Goal: Transaction & Acquisition: Obtain resource

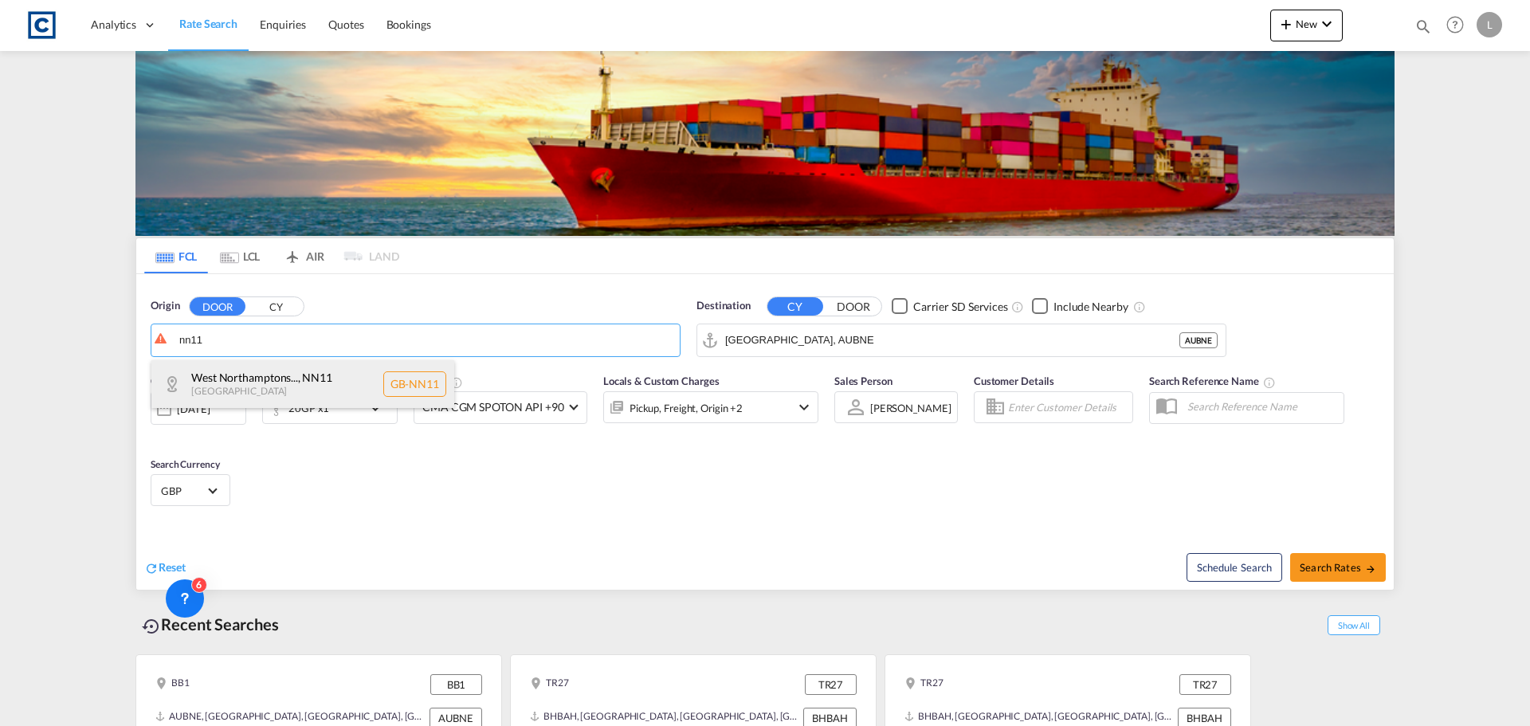
click at [263, 374] on div "West Northamptons... , NN11 [GEOGRAPHIC_DATA] [GEOGRAPHIC_DATA]-NN11" at bounding box center [302, 384] width 303 height 48
type input "GB-NN11, [GEOGRAPHIC_DATA]"
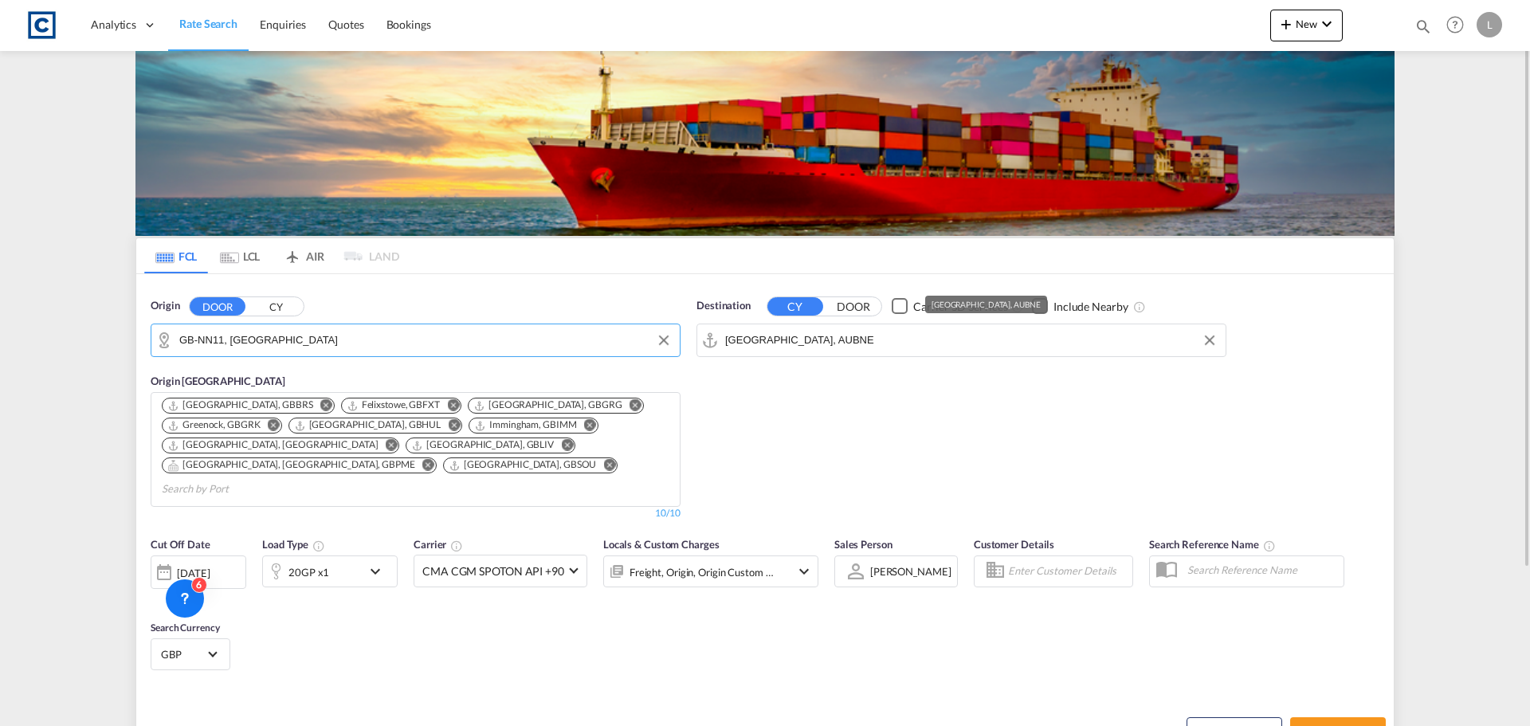
click at [858, 341] on input "[GEOGRAPHIC_DATA], AUBNE" at bounding box center [971, 340] width 493 height 24
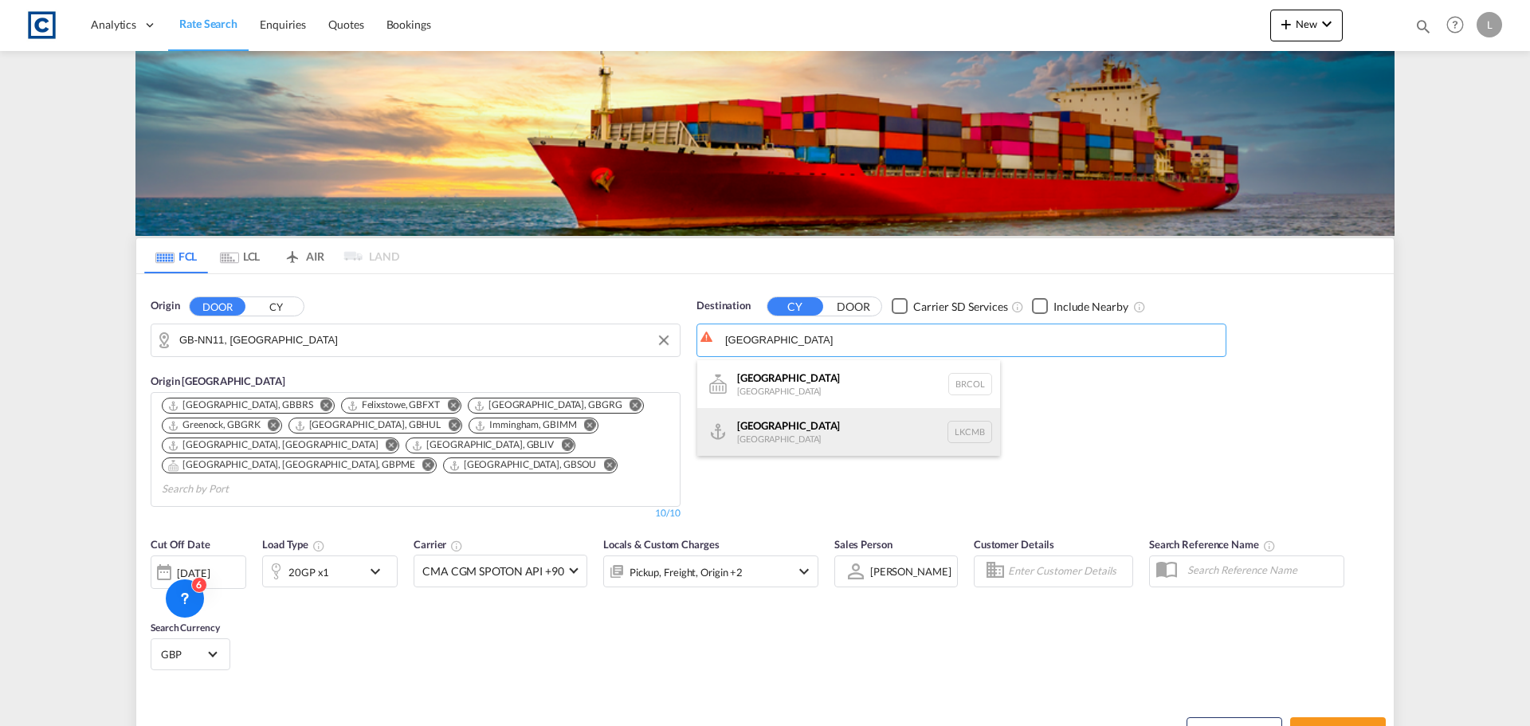
click at [819, 431] on div "Colombo [GEOGRAPHIC_DATA] LKCMB" at bounding box center [848, 432] width 303 height 48
type input "Colombo, LKCMB"
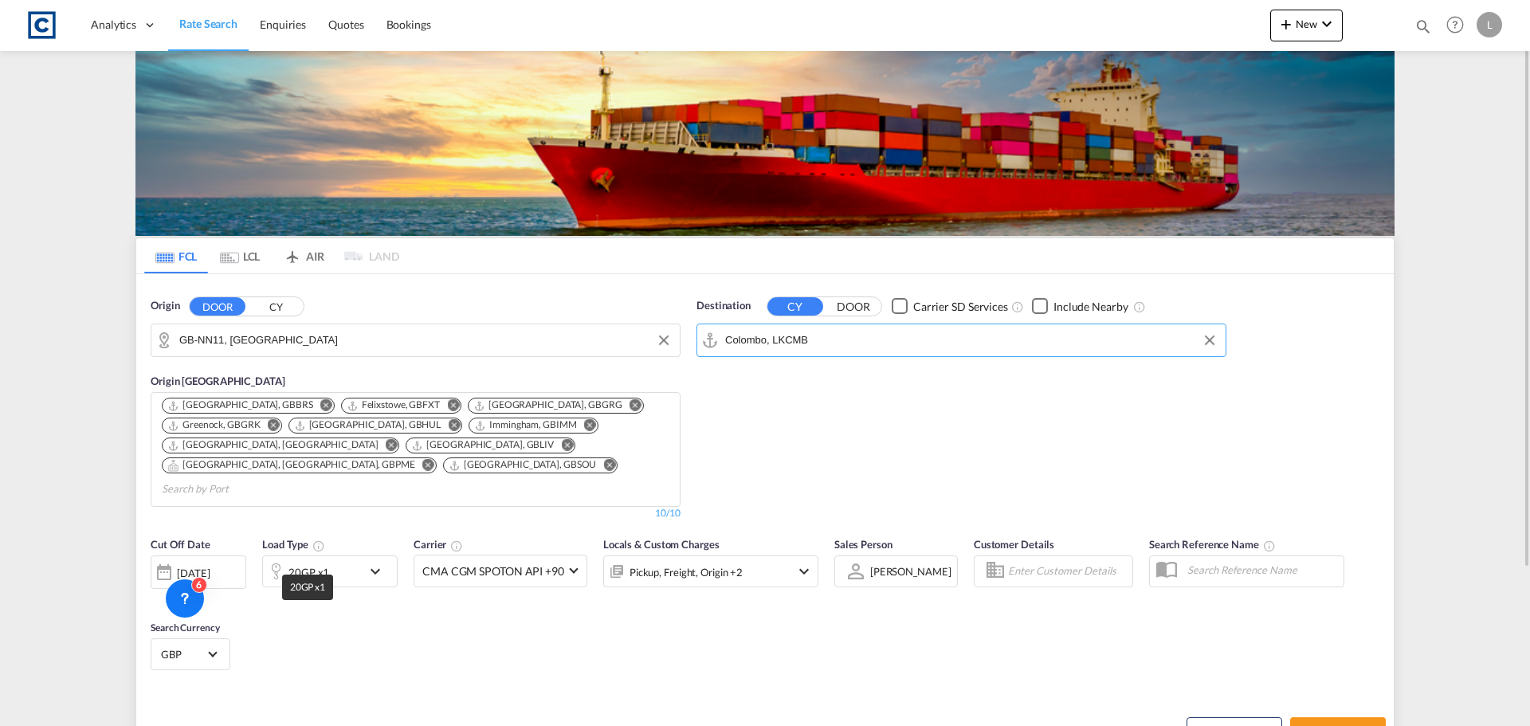
click at [319, 561] on div "20GP x1" at bounding box center [309, 572] width 41 height 22
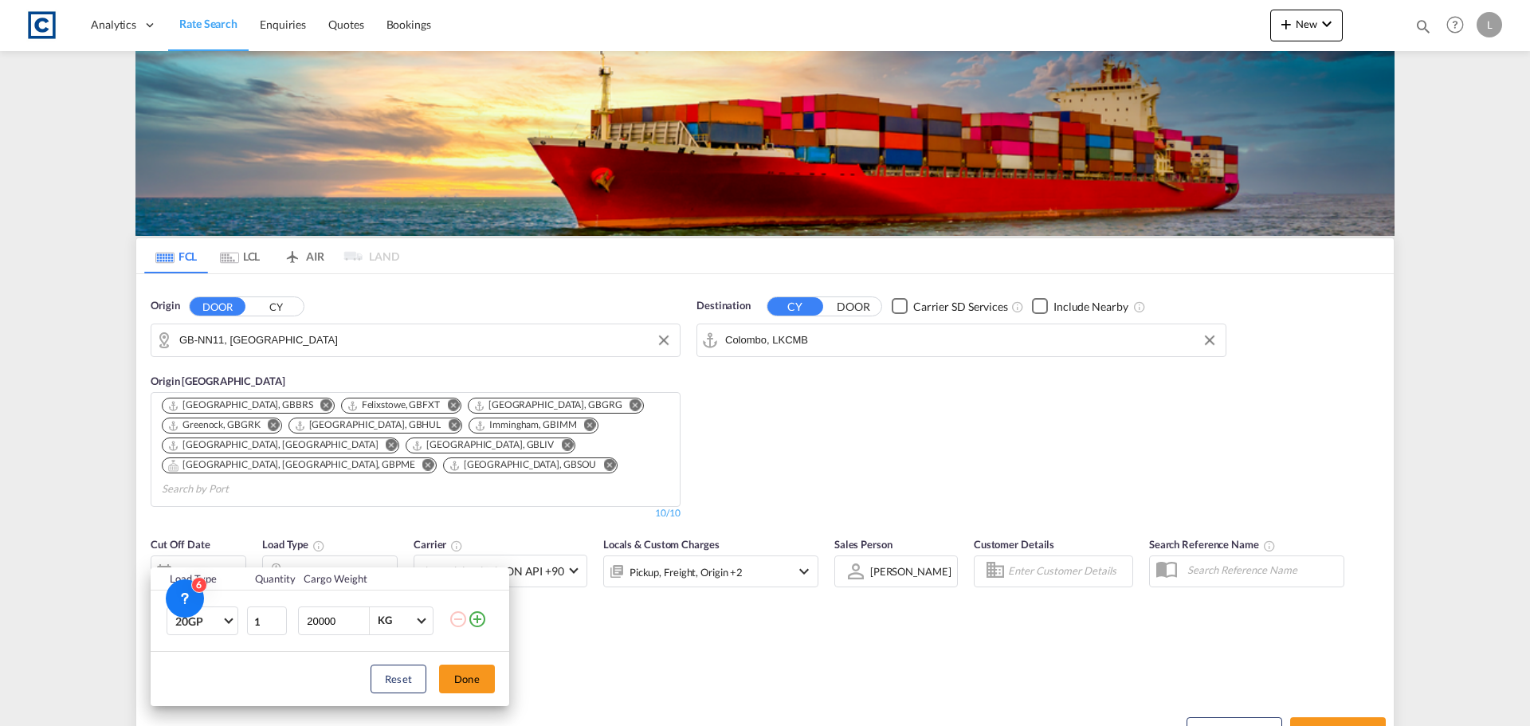
click at [480, 619] on md-icon "icon-plus-circle-outline" at bounding box center [477, 619] width 19 height 19
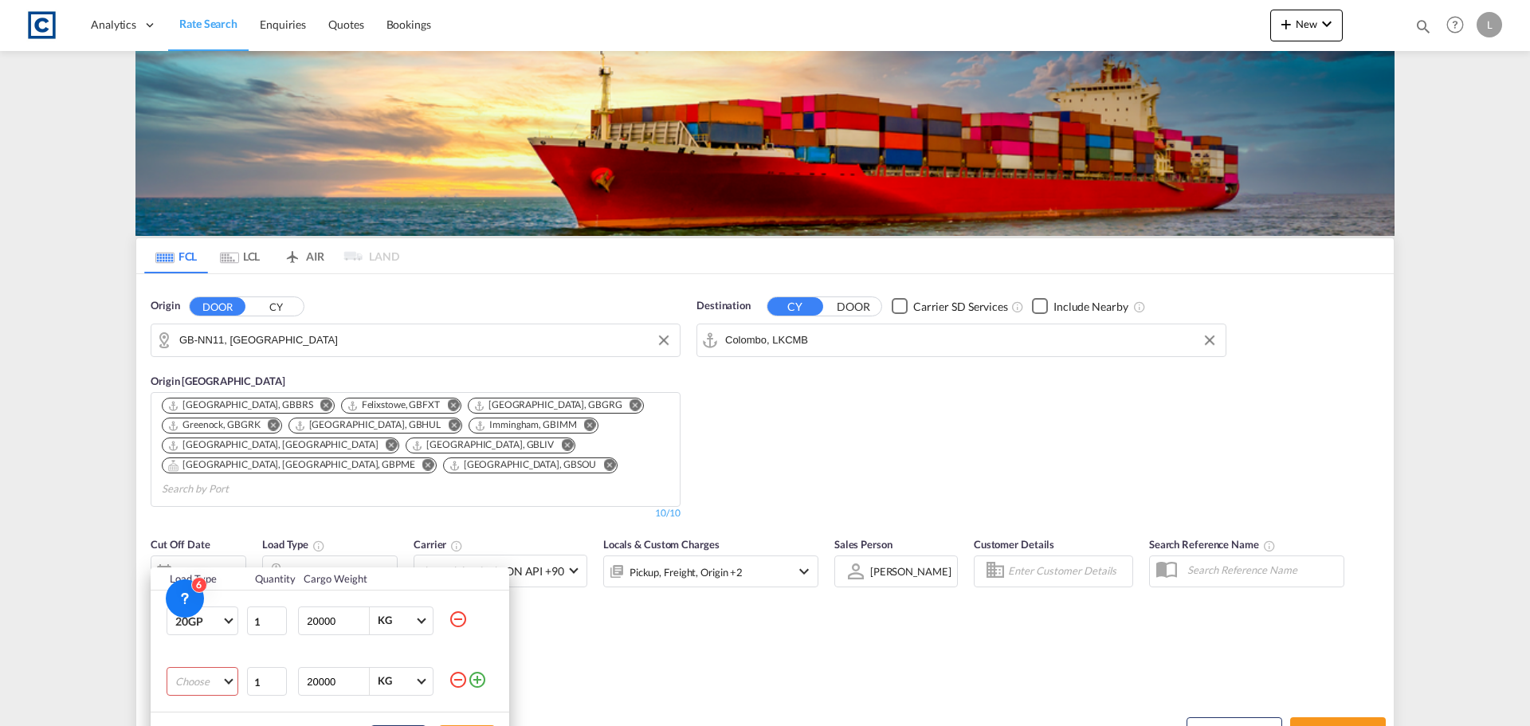
click at [211, 688] on md-select "Choose 20GP 40GP 40HC 45HC 20RE 40RE 40HR 20OT 40OT 20FR 40FR 40NR 20NR 45S 20T…" at bounding box center [203, 681] width 72 height 29
click at [228, 608] on md-option "40HC" at bounding box center [217, 610] width 108 height 38
click at [619, 659] on div "Load Type Quantity Cargo Weight 20GP 20GP 40GP 40HC 45HC 20RE 40RE 40HR 20OT 40…" at bounding box center [765, 363] width 1530 height 726
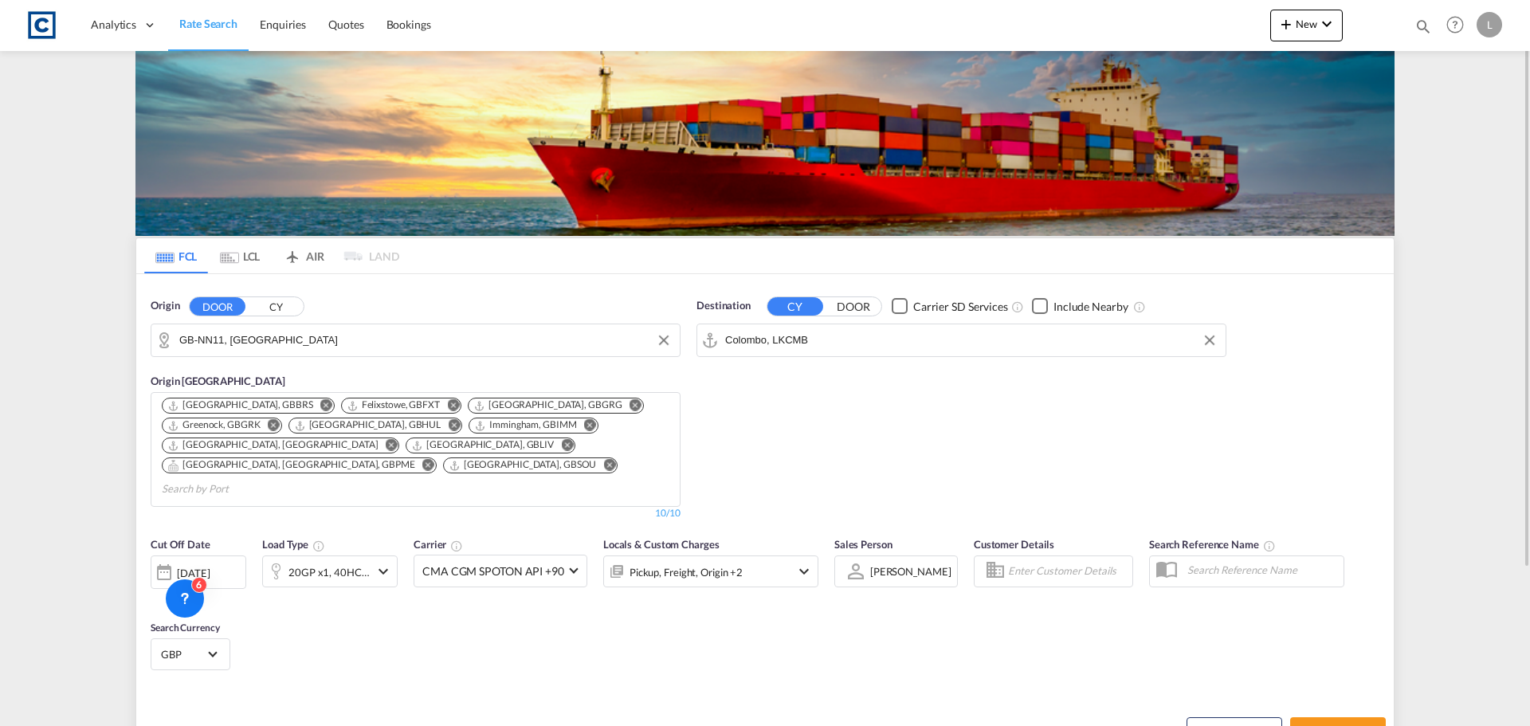
click at [204, 566] on div "[DATE]" at bounding box center [193, 573] width 33 height 14
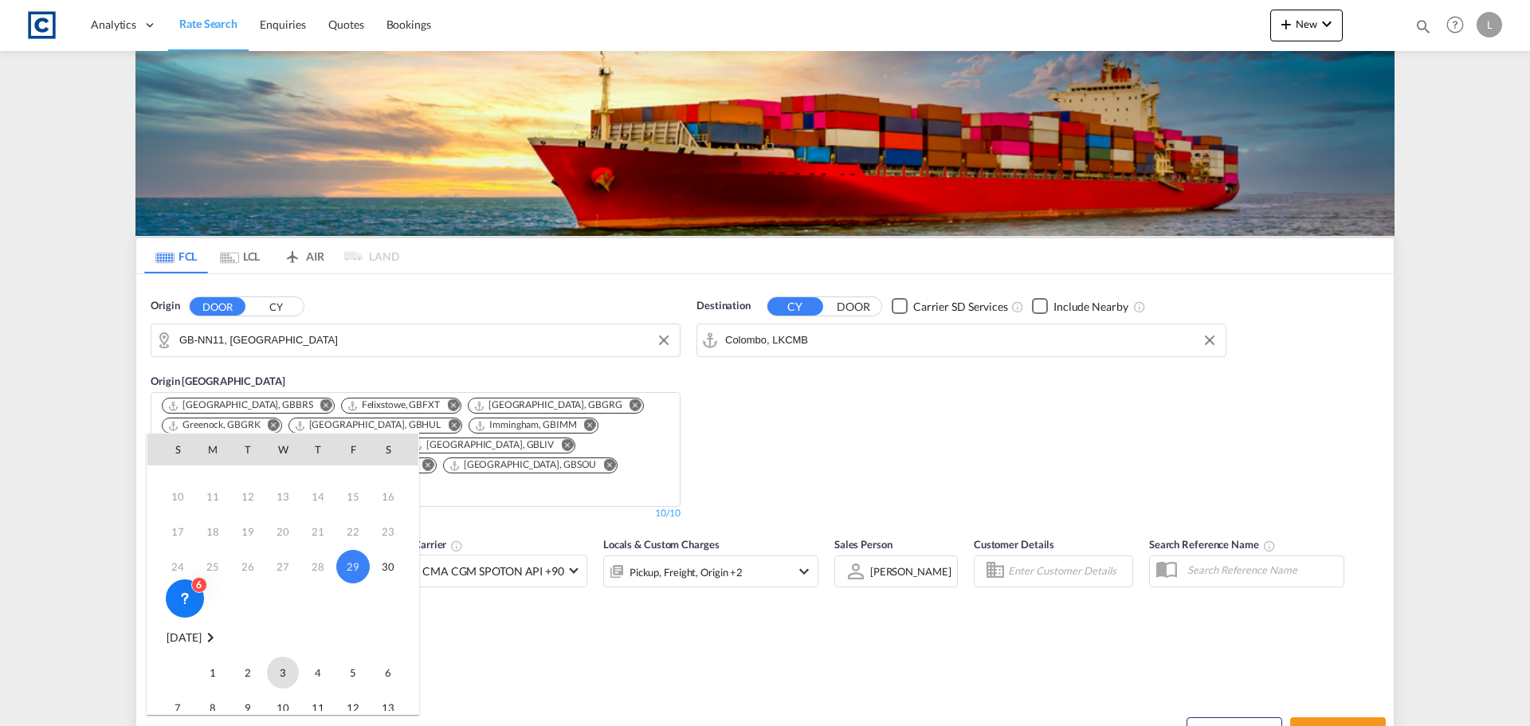
scroll to position [80, 0]
click at [221, 649] on span "1" at bounding box center [213, 651] width 32 height 32
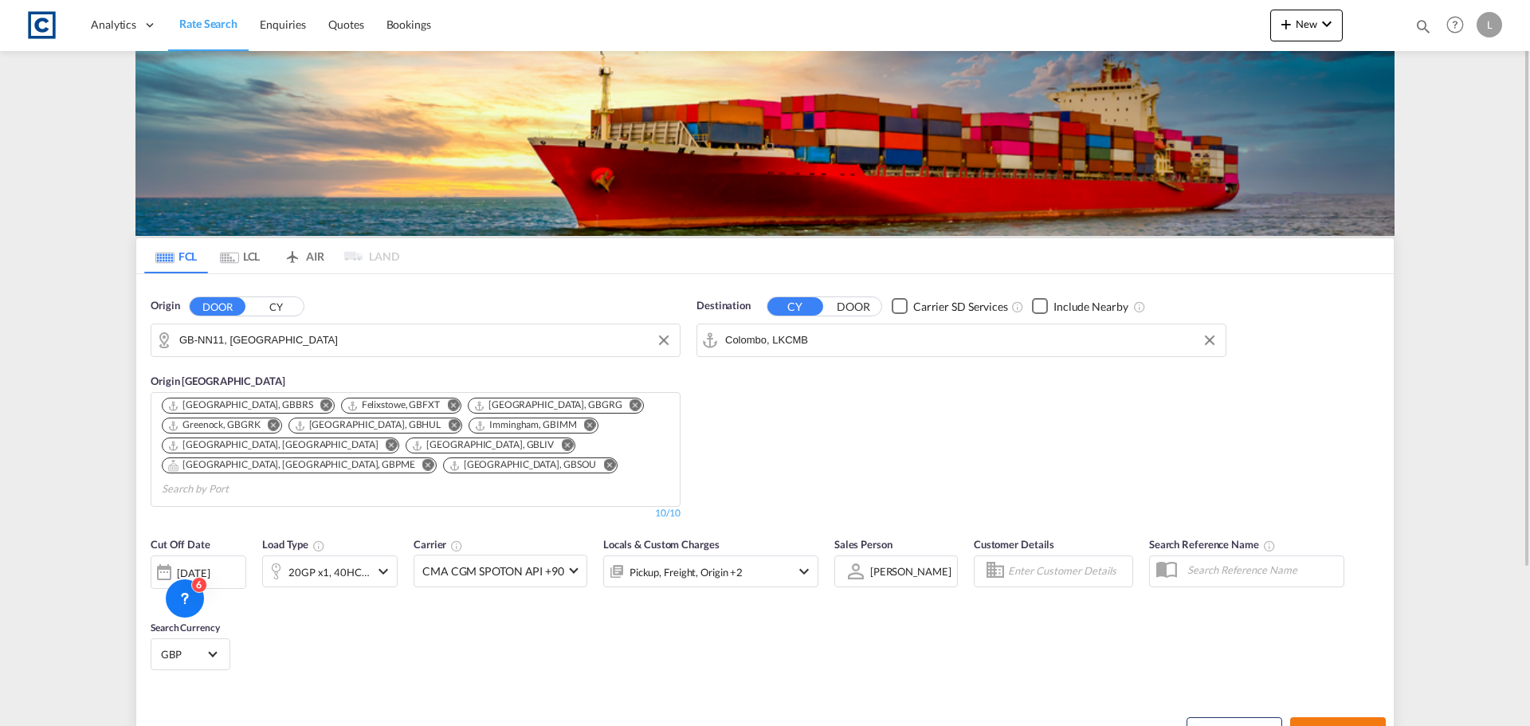
click at [1361, 725] on span "Search Rates" at bounding box center [1338, 731] width 77 height 13
type input "NN11 to LKCMB / [DATE]"
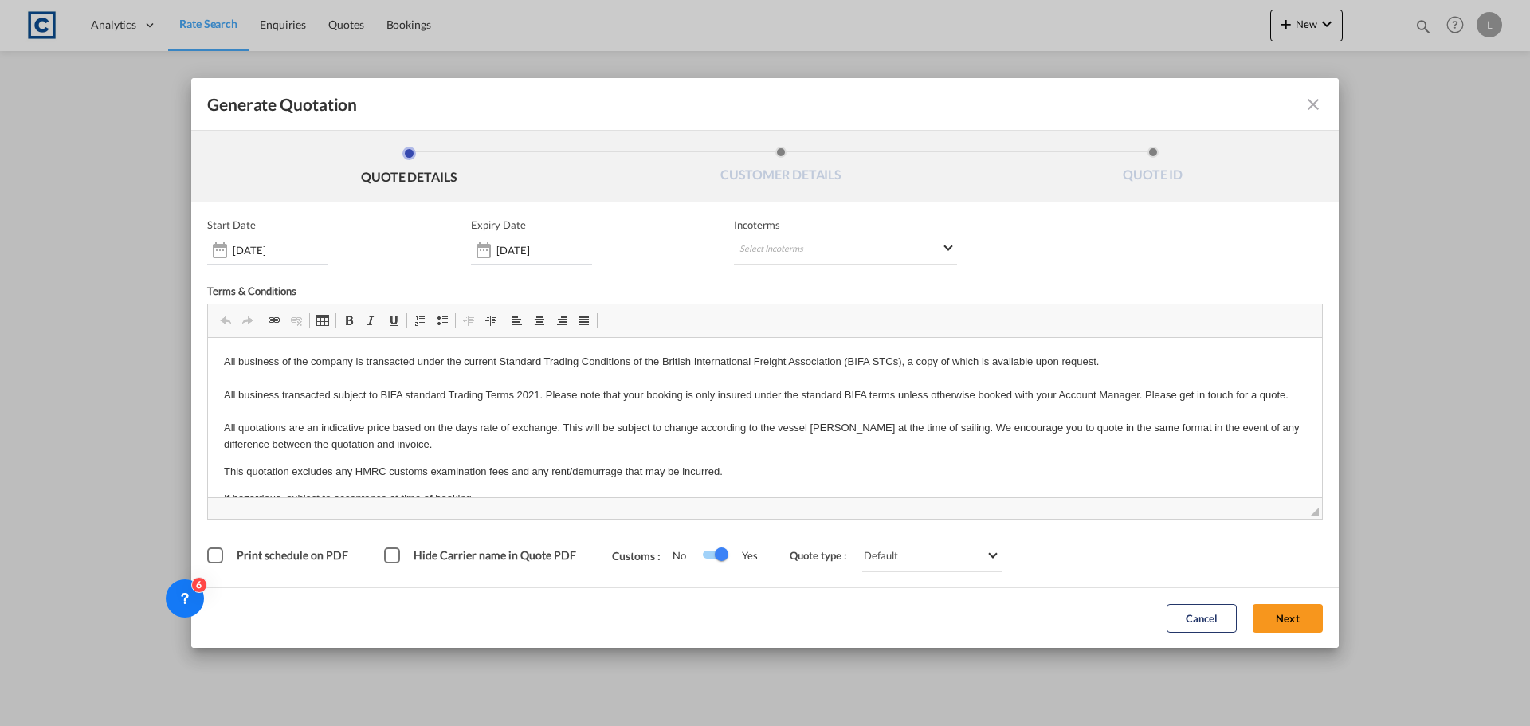
click at [1294, 642] on div "Cancel Next" at bounding box center [765, 617] width 1148 height 61
click at [1291, 634] on div "Cancel Next" at bounding box center [1245, 618] width 172 height 44
click at [1297, 623] on button "Next" at bounding box center [1288, 618] width 70 height 29
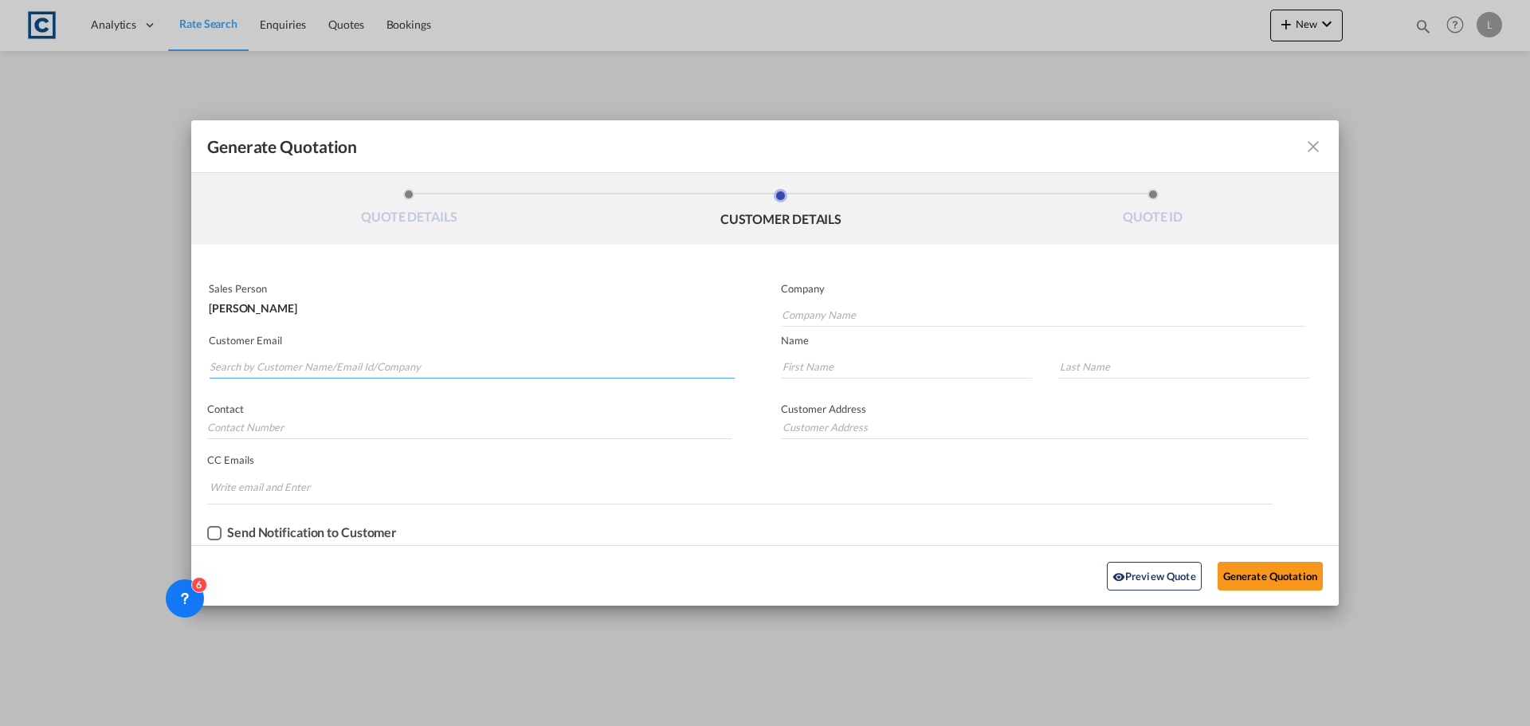
click at [483, 371] on input "Search by Customer Name/Email Id/Company" at bounding box center [472, 367] width 525 height 24
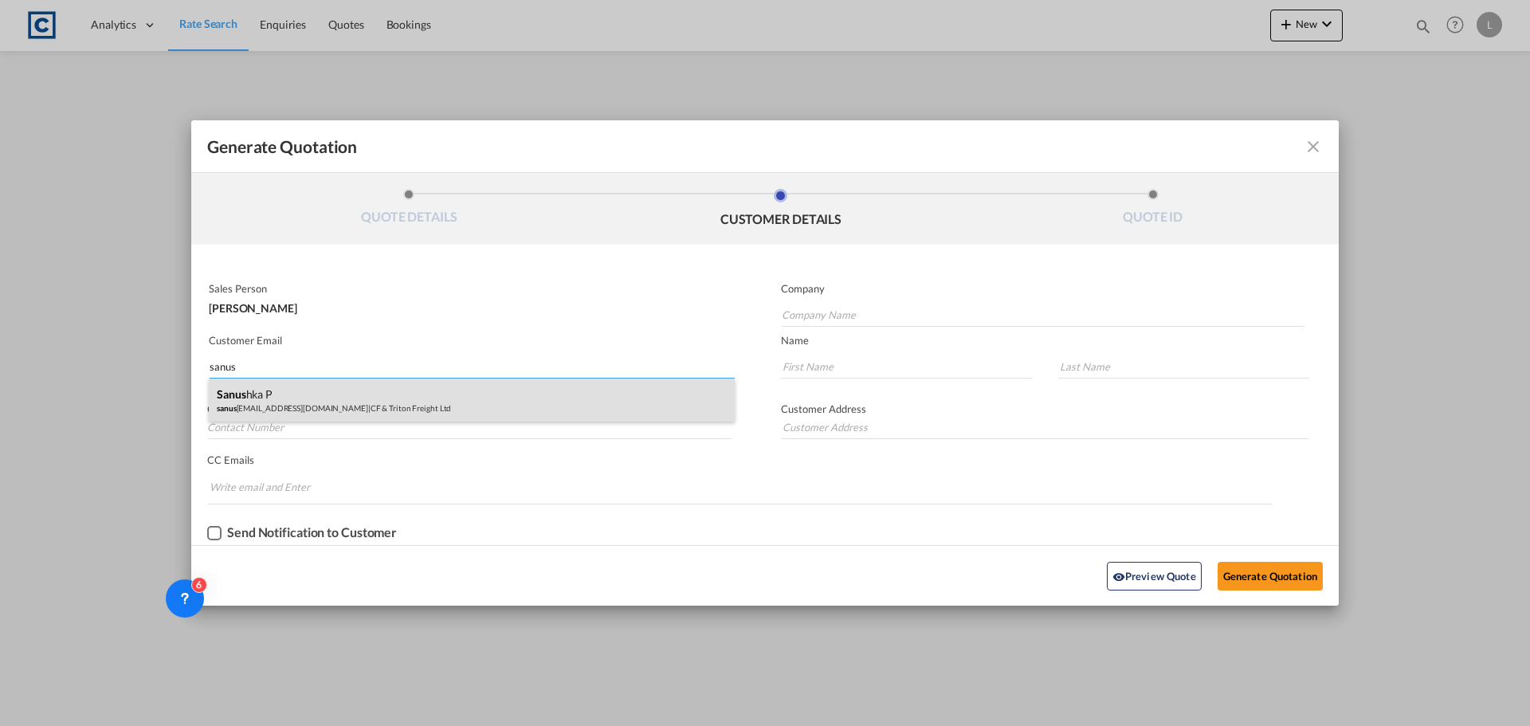
type input "sanus"
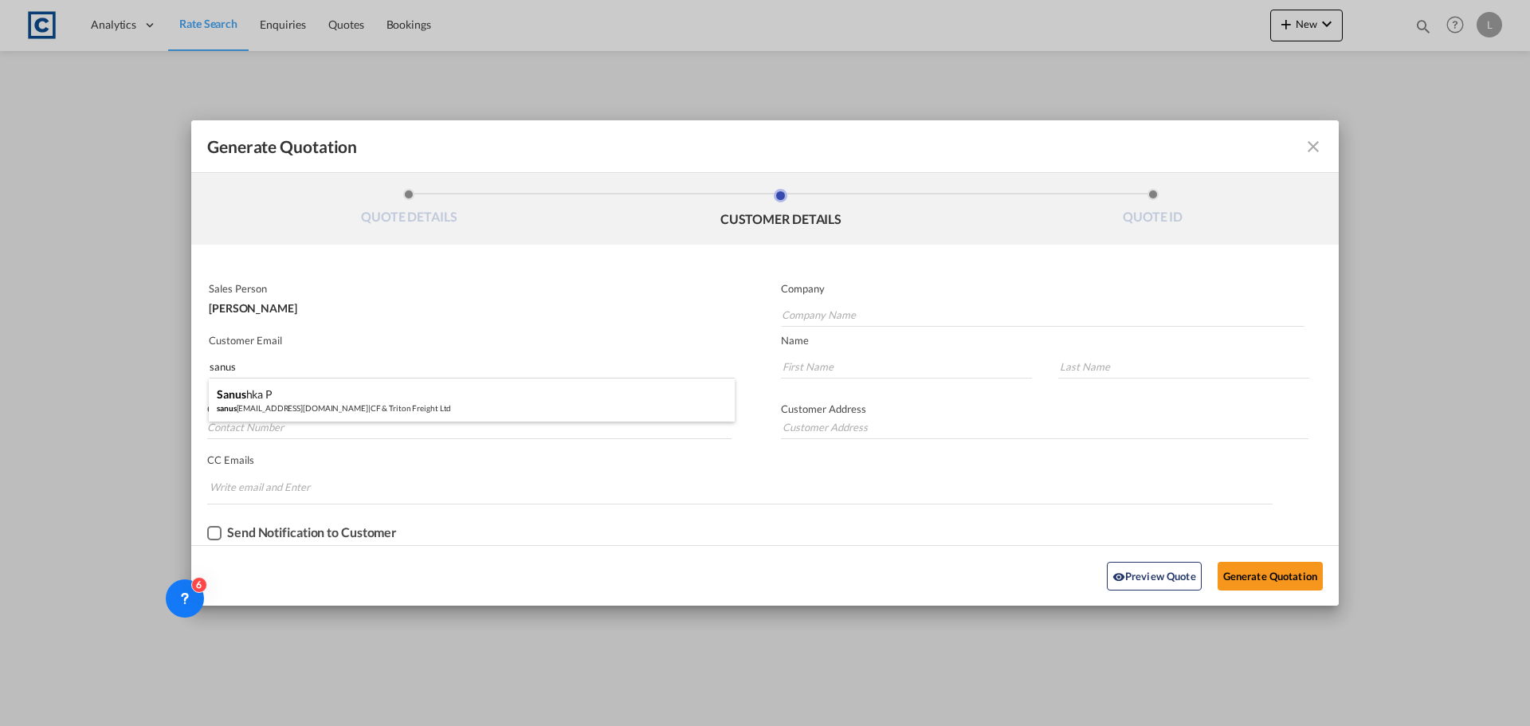
drag, startPoint x: 378, startPoint y: 406, endPoint x: 693, endPoint y: 485, distance: 324.6
click at [378, 407] on div "Sanus hka P sanus [EMAIL_ADDRESS][DOMAIN_NAME] | CF & Triton Freight Ltd" at bounding box center [472, 400] width 526 height 43
type input "CF & Triton Freight Ltd"
type input "[EMAIL_ADDRESS][DOMAIN_NAME]"
type input "Sanushka"
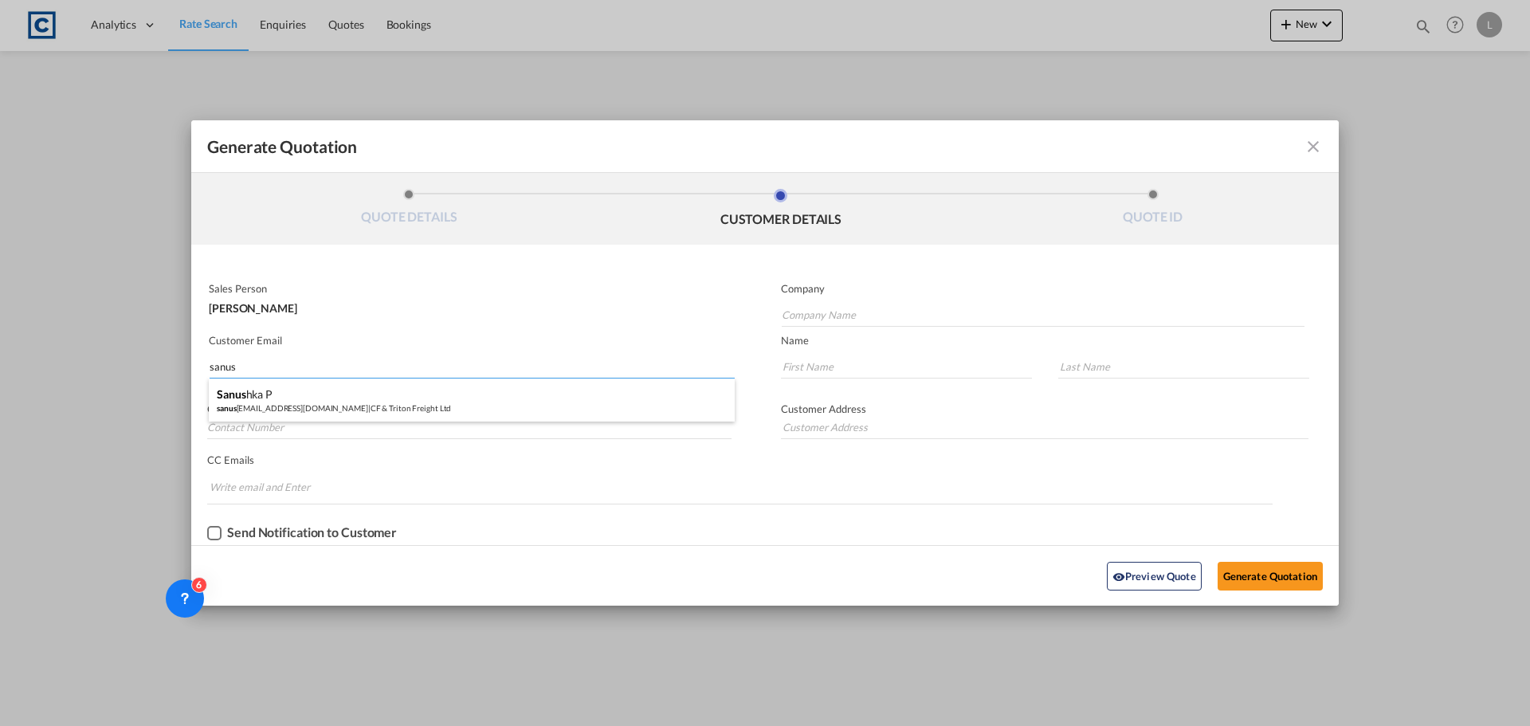
type input "P"
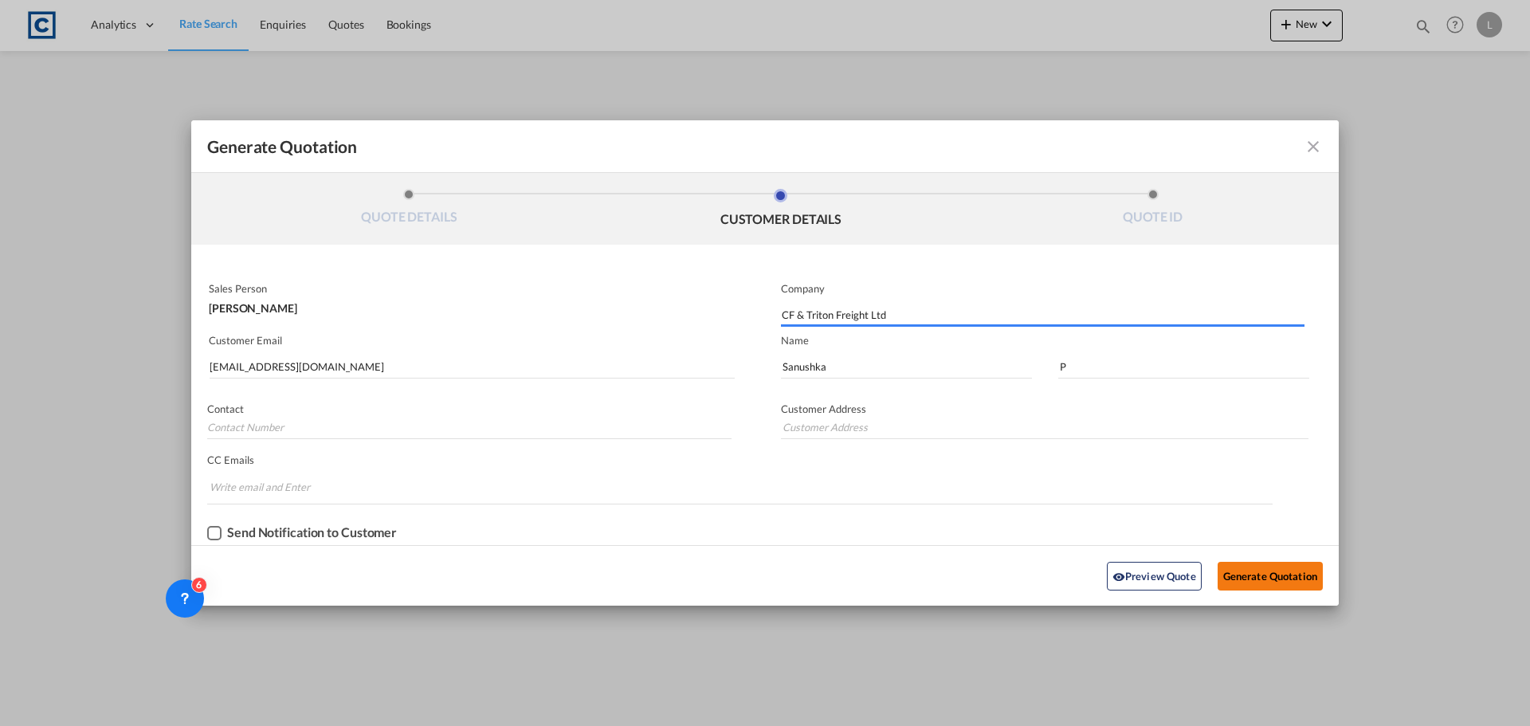
click at [1285, 580] on button "Generate Quotation" at bounding box center [1270, 576] width 105 height 29
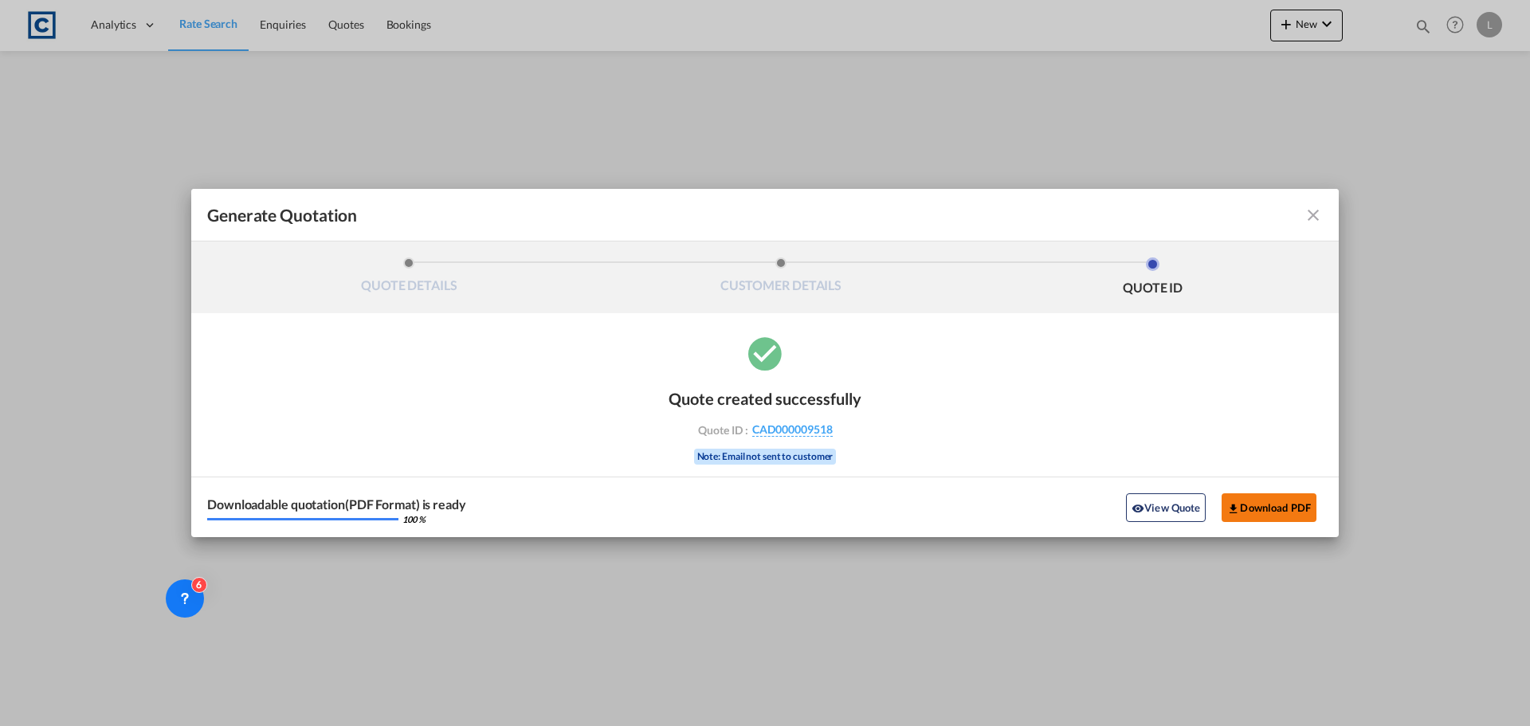
click at [1278, 509] on button "Download PDF" at bounding box center [1269, 507] width 95 height 29
click at [1316, 211] on md-icon "icon-close fg-AAA8AD cursor m-0" at bounding box center [1313, 215] width 19 height 19
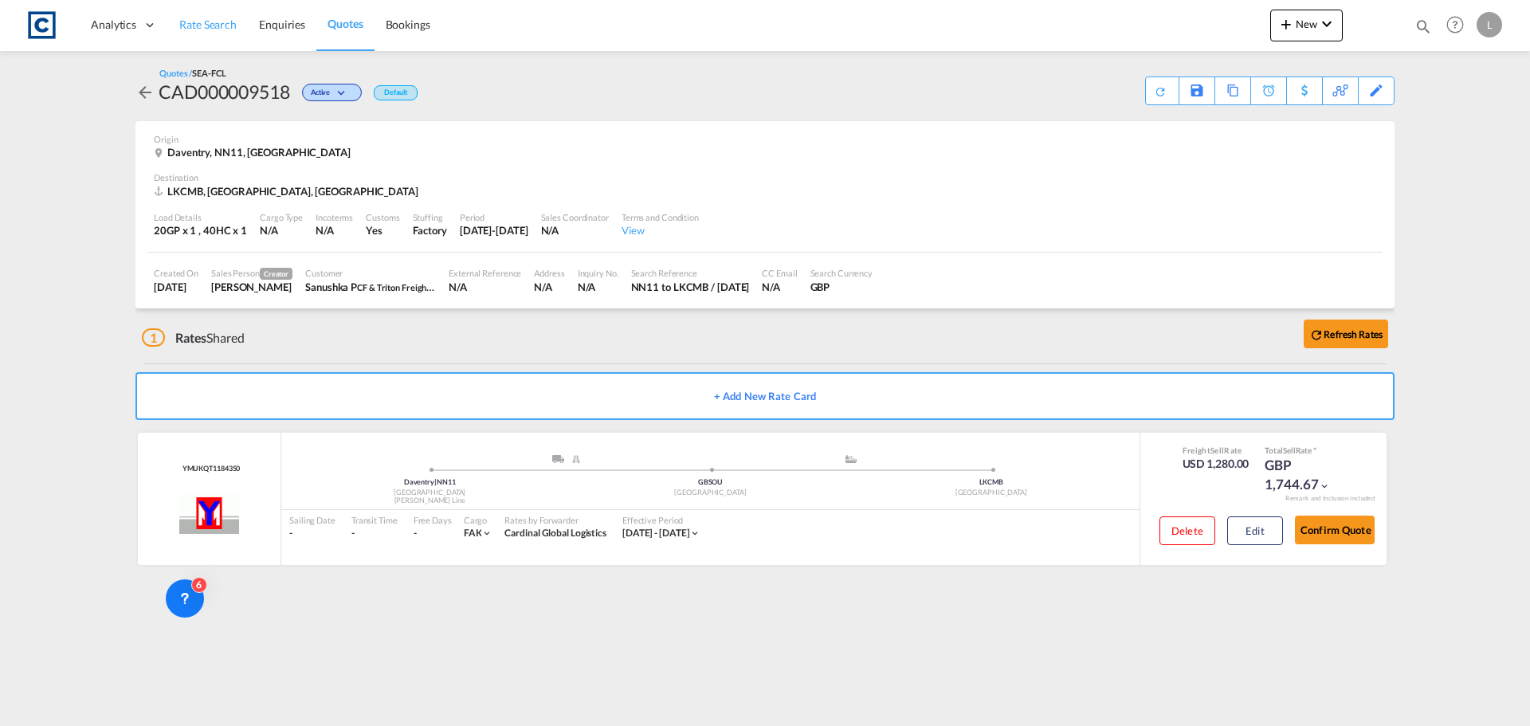
click at [198, 28] on span "Rate Search" at bounding box center [207, 25] width 57 height 14
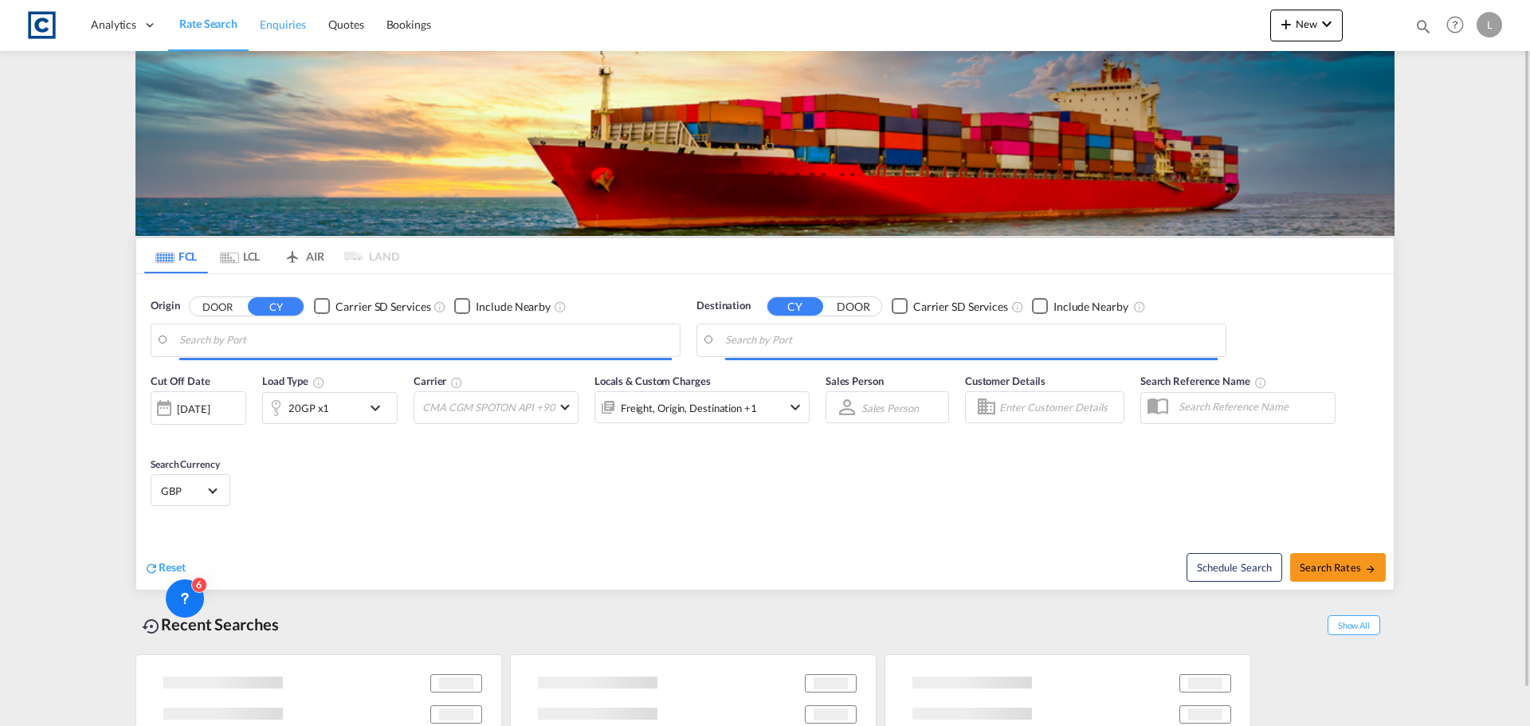
type input "GB-NN11, [GEOGRAPHIC_DATA]"
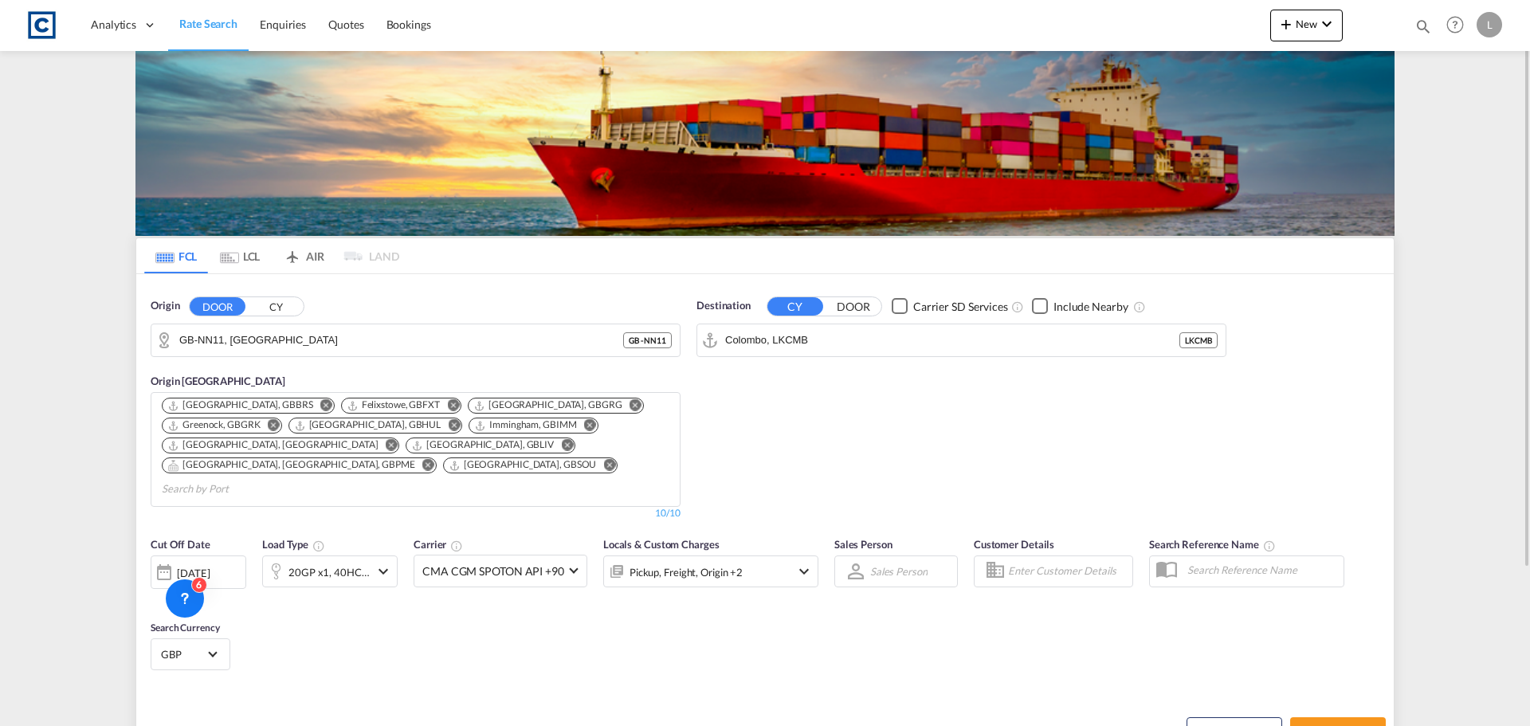
click at [803, 345] on input "Colombo, LKCMB" at bounding box center [952, 340] width 454 height 24
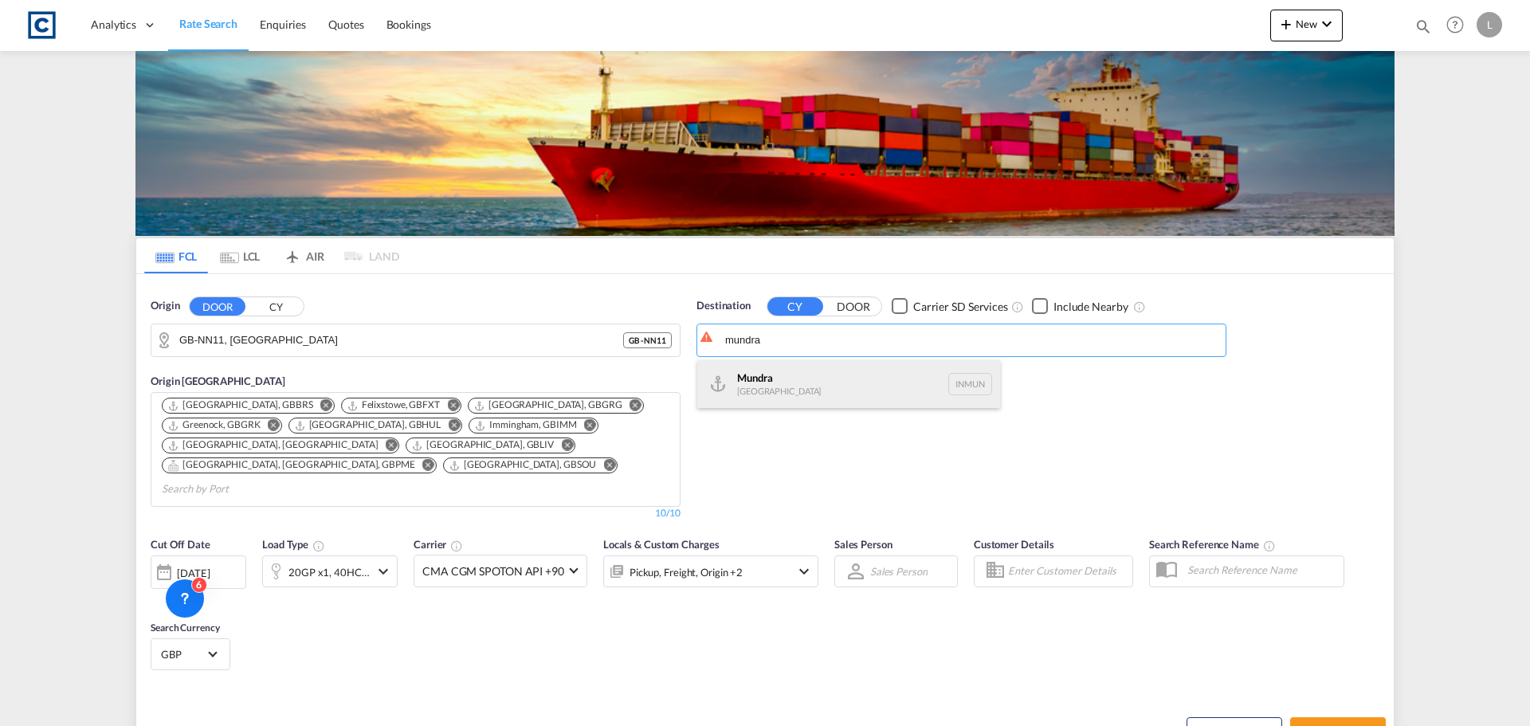
click at [800, 382] on div "Mundra [GEOGRAPHIC_DATA] INMUN" at bounding box center [848, 384] width 303 height 48
type input "Mundra, INMUN"
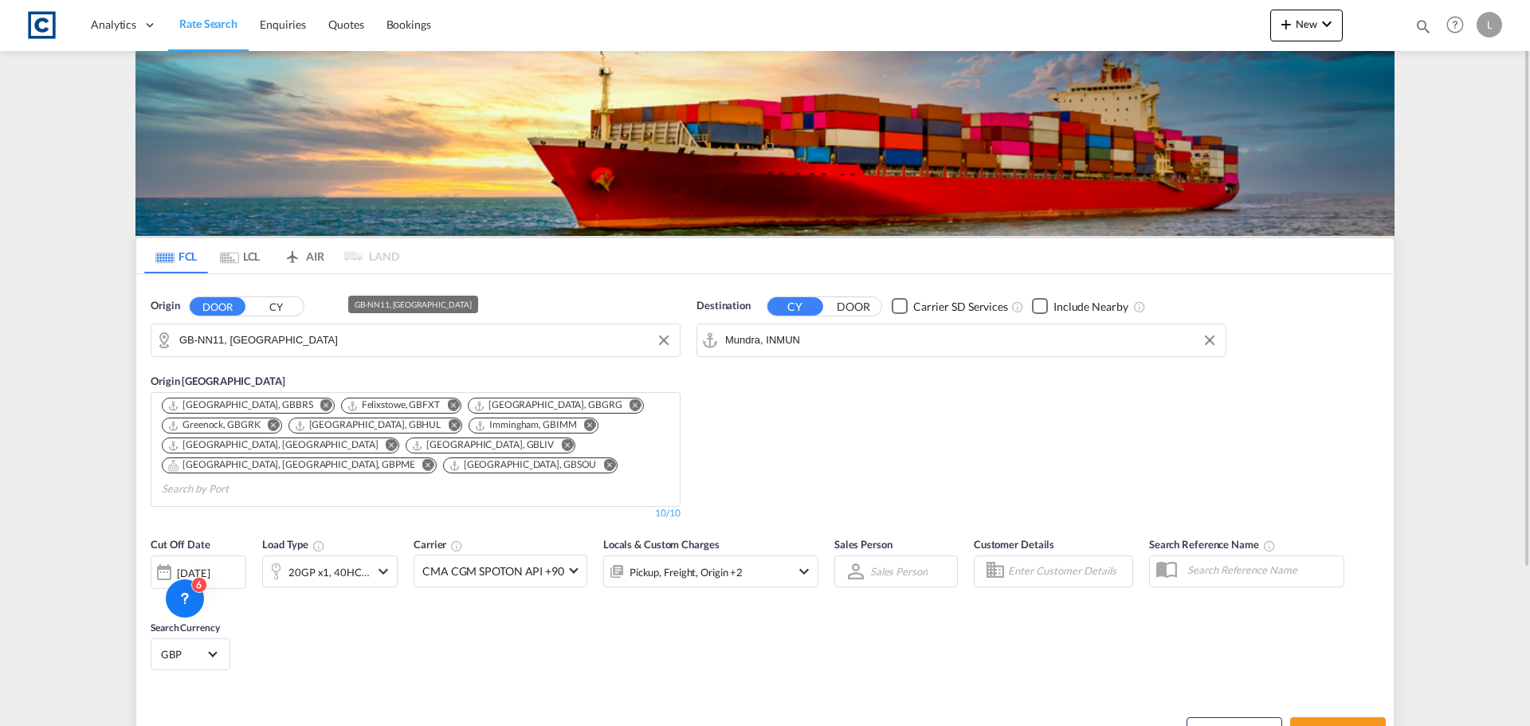
click at [299, 348] on input "GB-NN11, [GEOGRAPHIC_DATA]" at bounding box center [425, 340] width 493 height 24
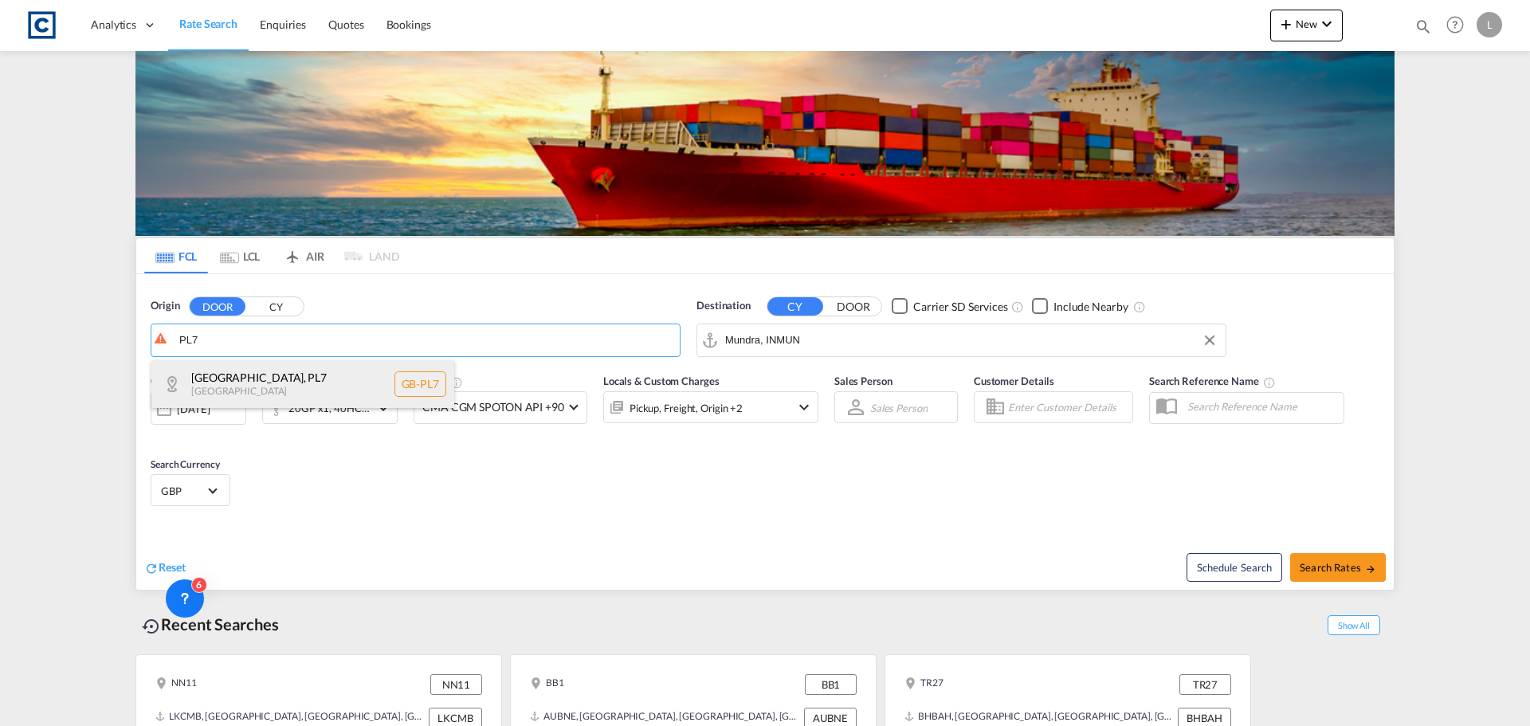
click at [269, 379] on div "[GEOGRAPHIC_DATA] , PL7 [GEOGRAPHIC_DATA] [GEOGRAPHIC_DATA]-PL7" at bounding box center [302, 384] width 303 height 48
type input "GB-PL7, [GEOGRAPHIC_DATA]"
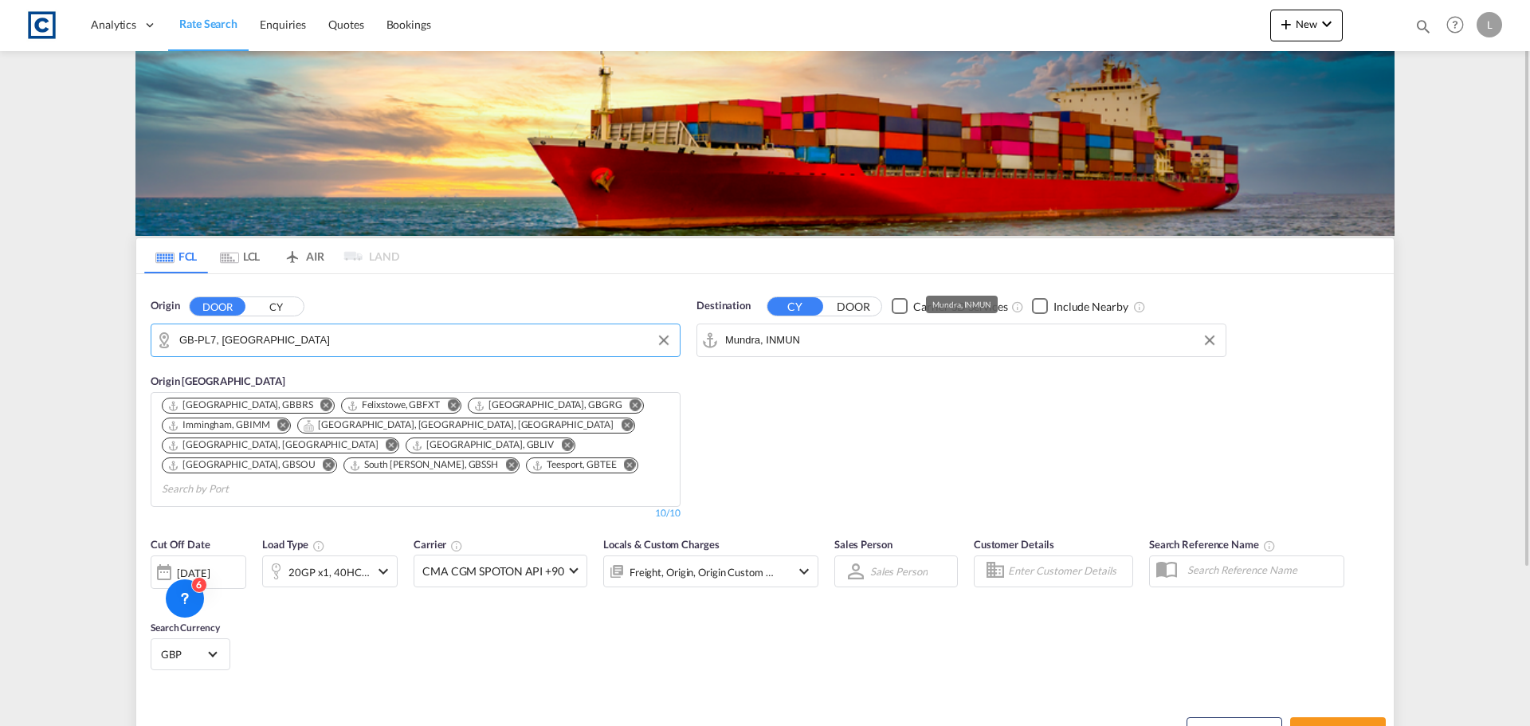
click at [768, 341] on input "Mundra, INMUN" at bounding box center [971, 340] width 493 height 24
click at [776, 442] on div "Aqaba Jordan JOAQB" at bounding box center [848, 432] width 303 height 48
type input "Aqaba, JOAQB"
click at [353, 561] on div "20GP x1, 40HC x1" at bounding box center [329, 572] width 81 height 22
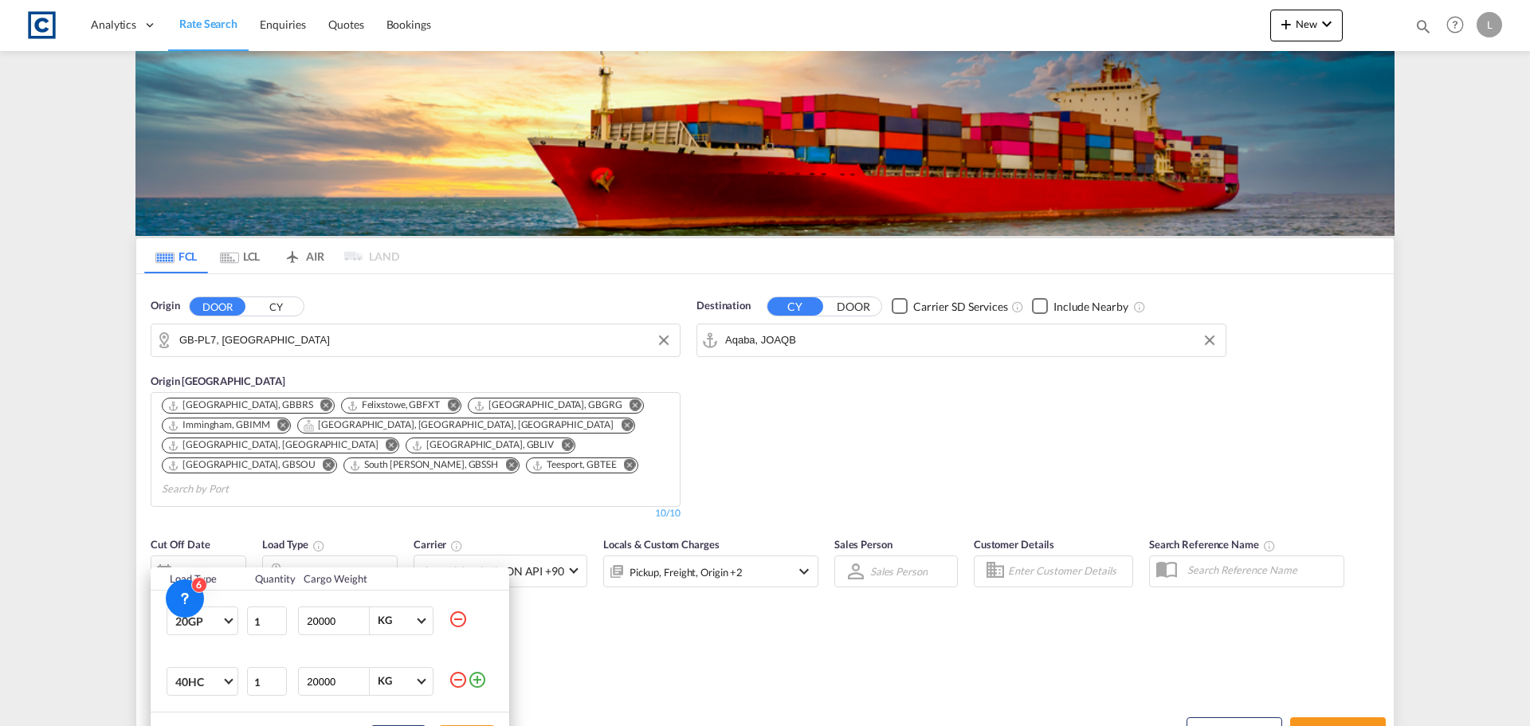
drag, startPoint x: 455, startPoint y: 621, endPoint x: 442, endPoint y: 670, distance: 50.3
click at [455, 622] on md-icon "icon-minus-circle-outline" at bounding box center [458, 619] width 19 height 19
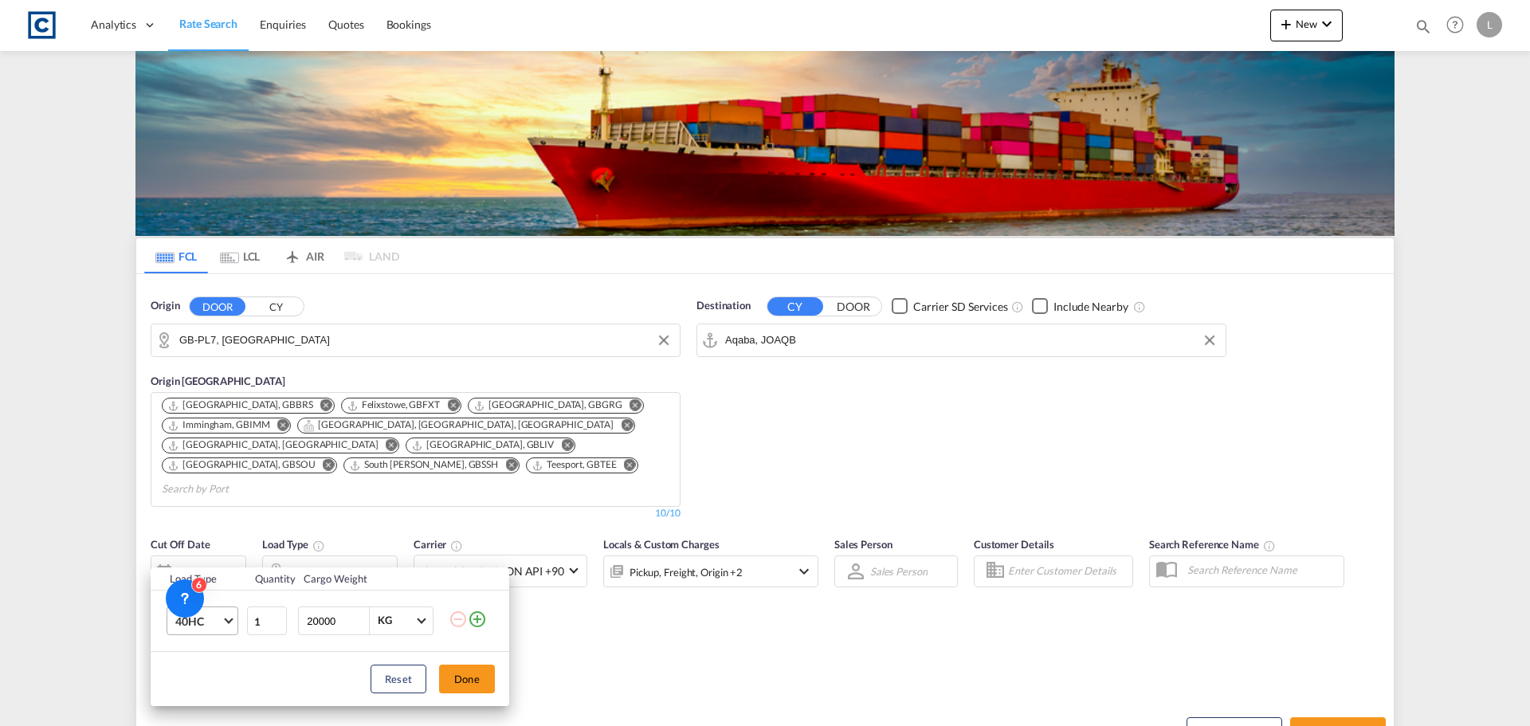
click at [210, 630] on md-select-value "40HC" at bounding box center [206, 620] width 64 height 27
click at [229, 572] on md-option "40GP" at bounding box center [217, 572] width 108 height 38
click at [477, 682] on button "Done" at bounding box center [467, 679] width 56 height 29
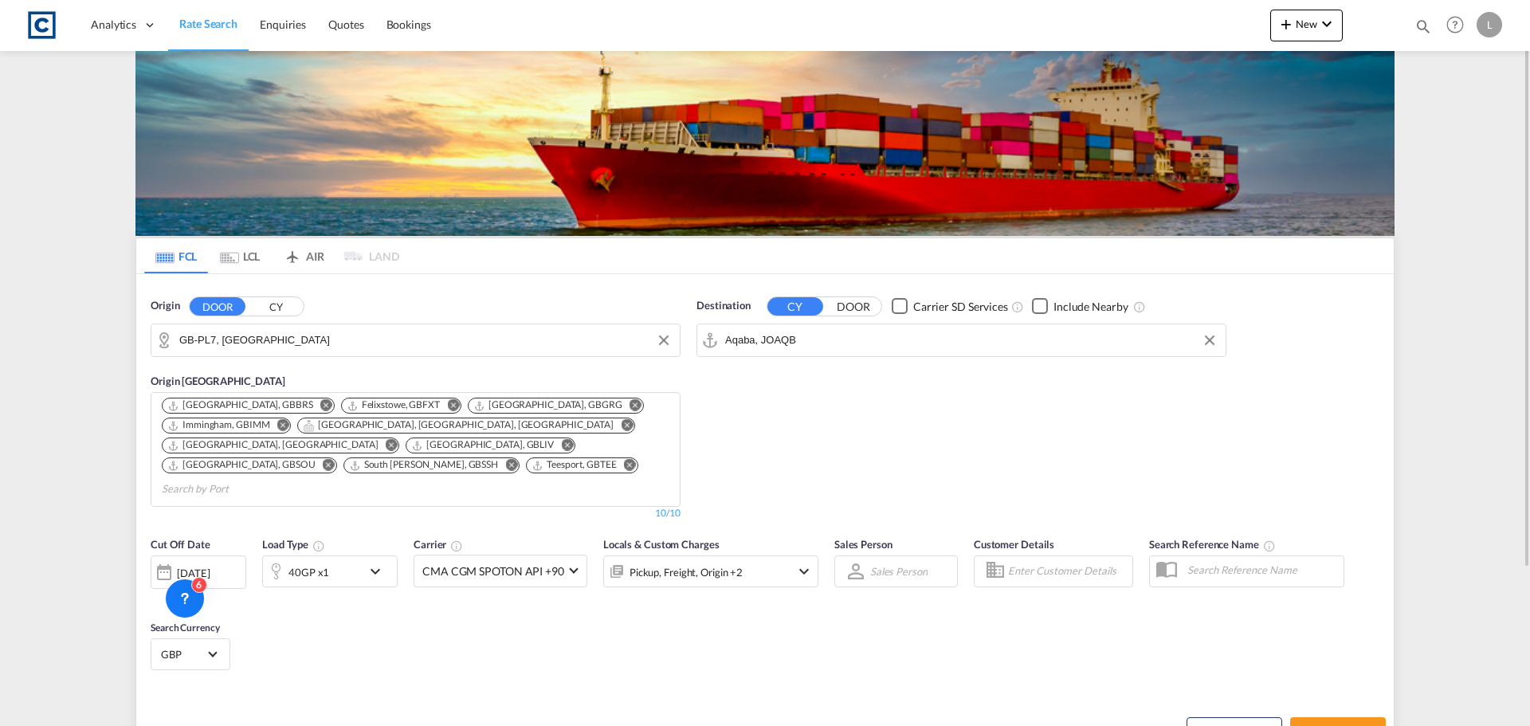
click at [210, 566] on div "[DATE]" at bounding box center [193, 573] width 33 height 14
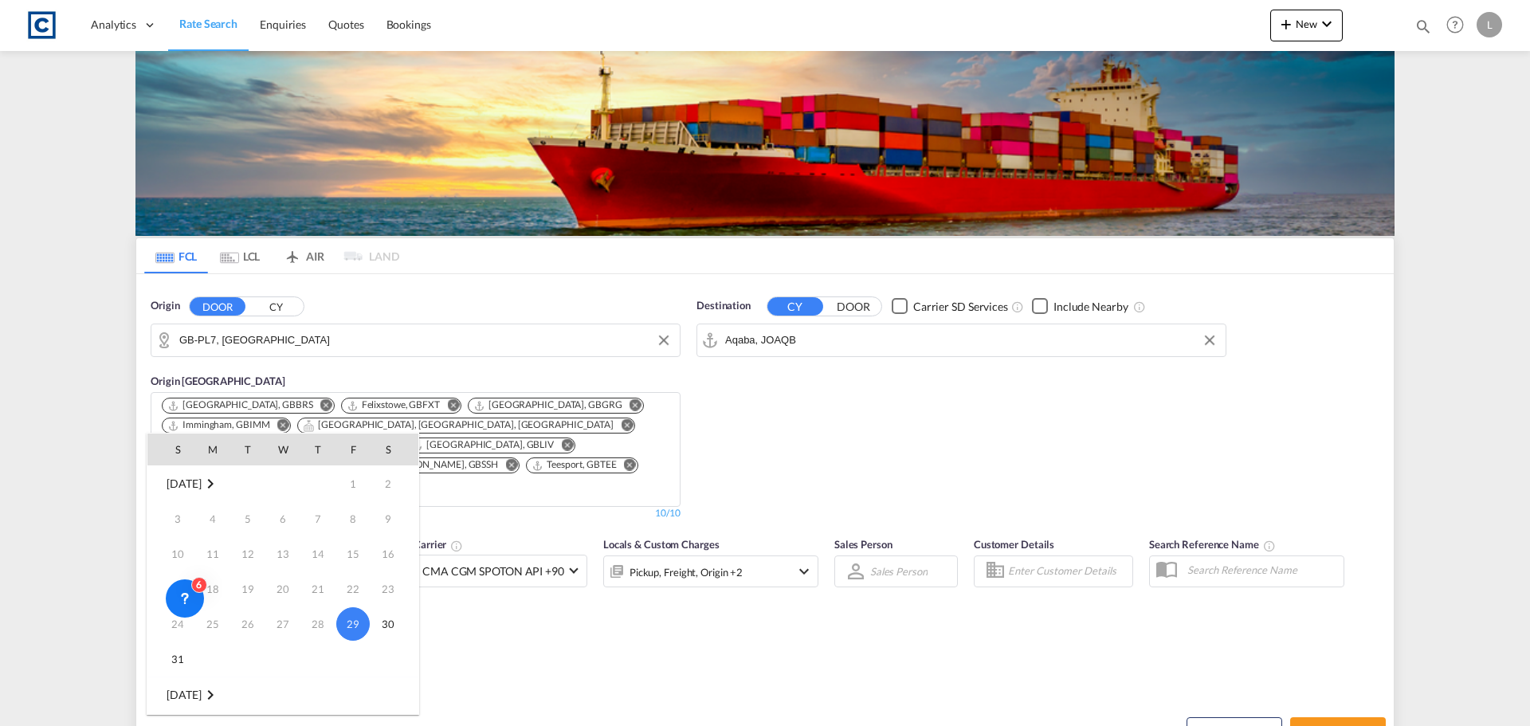
scroll to position [80, 0]
drag, startPoint x: 211, startPoint y: 653, endPoint x: 395, endPoint y: 646, distance: 183.4
click at [226, 658] on span "1" at bounding box center [213, 651] width 32 height 32
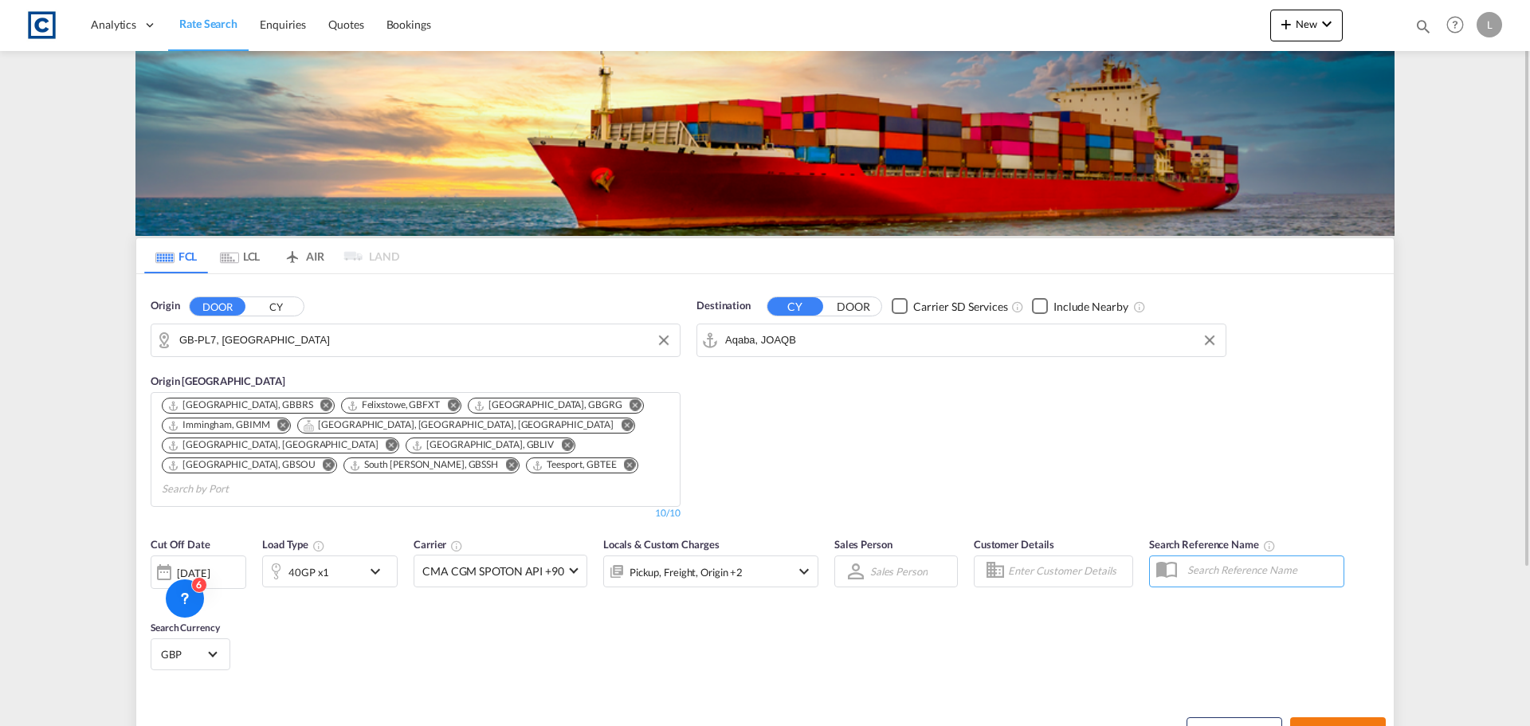
click at [1356, 725] on span "Search Rates" at bounding box center [1338, 731] width 77 height 13
type input "PL7 to JOAQB / [DATE]"
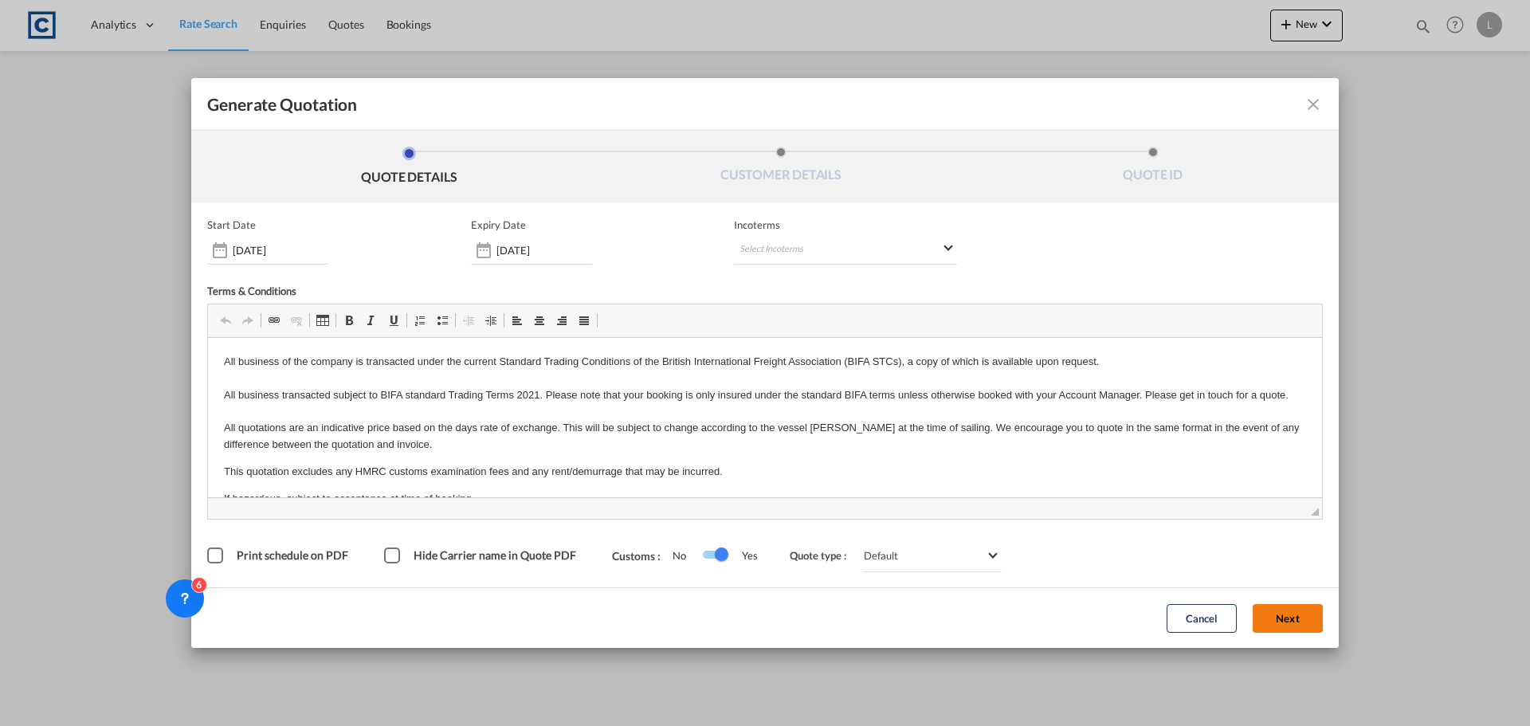
click at [1275, 617] on button "Next" at bounding box center [1288, 618] width 70 height 29
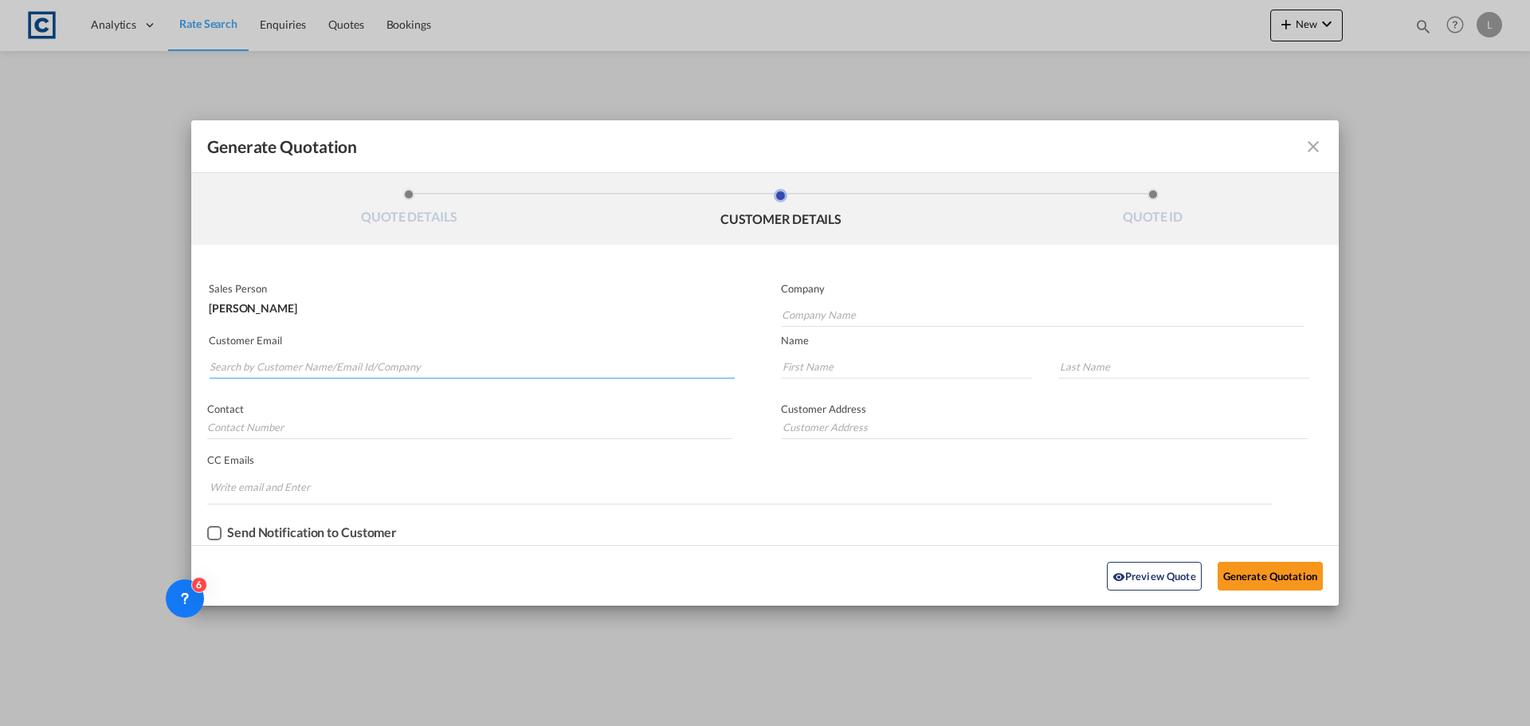
click at [415, 373] on input "Search by Customer Name/Email Id/Company" at bounding box center [472, 367] width 525 height 24
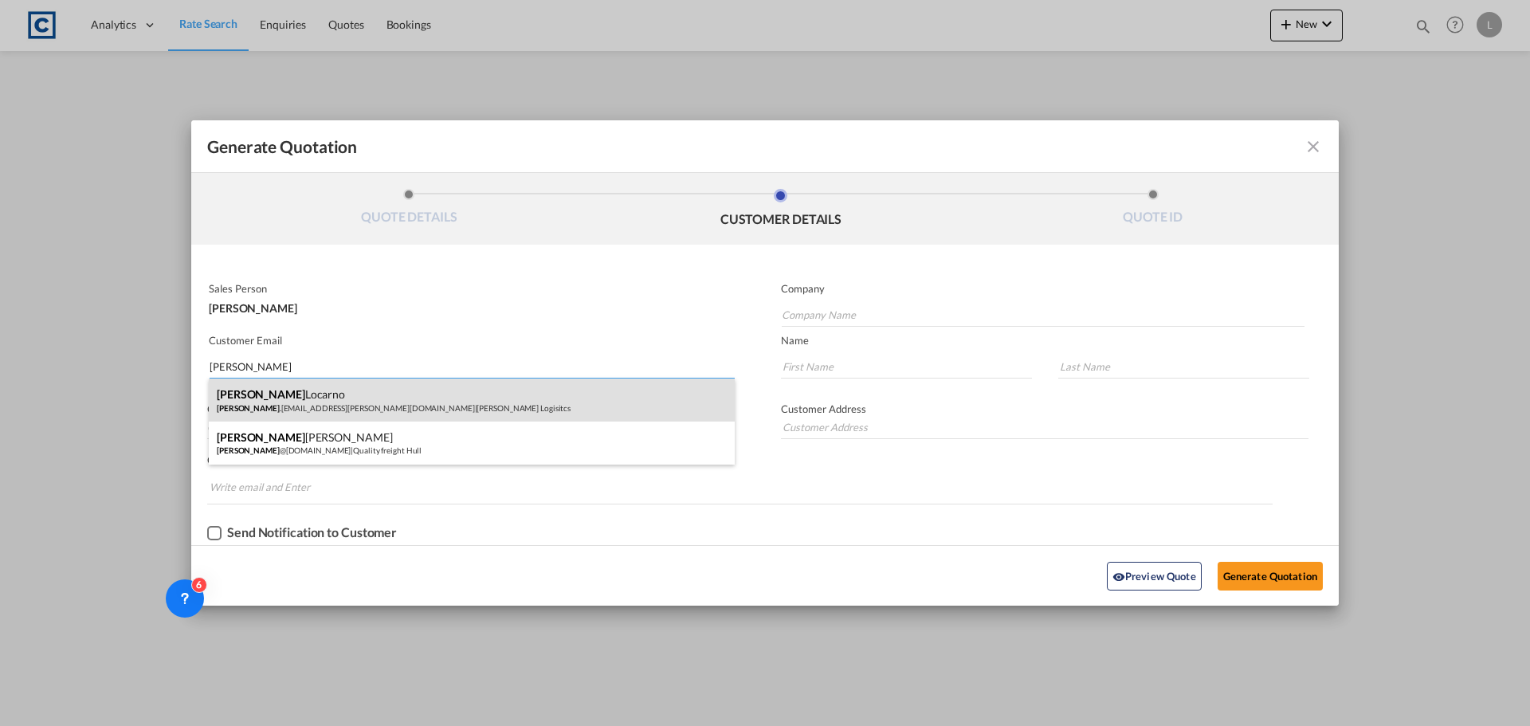
type input "[PERSON_NAME]"
click at [359, 399] on div "[PERSON_NAME] [PERSON_NAME] .[EMAIL_ADDRESS][PERSON_NAME][DOMAIN_NAME] | [PERSO…" at bounding box center [472, 400] width 526 height 43
type input "[PERSON_NAME] Logisitcs"
type input "[PERSON_NAME][EMAIL_ADDRESS][PERSON_NAME][DOMAIN_NAME]"
type input "[PERSON_NAME]"
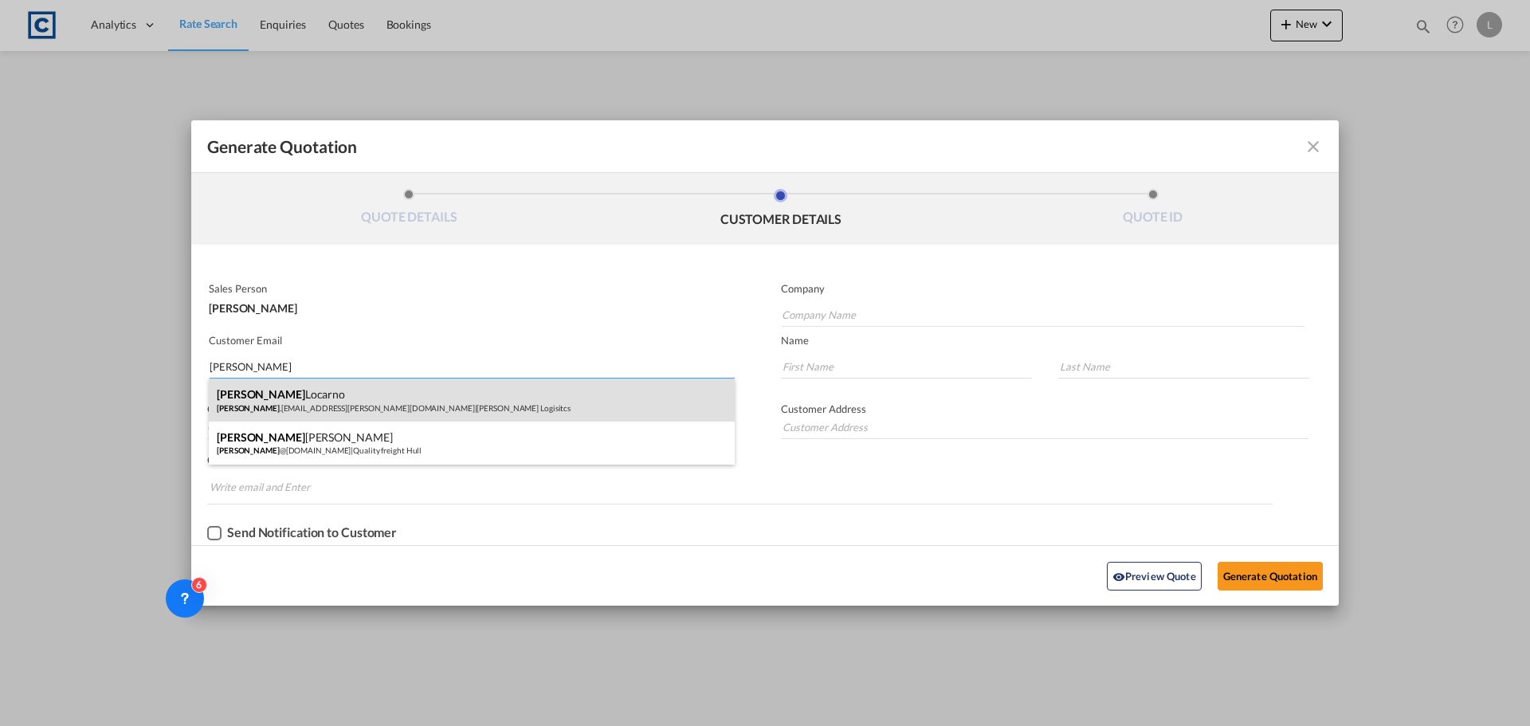
type input "Locarno"
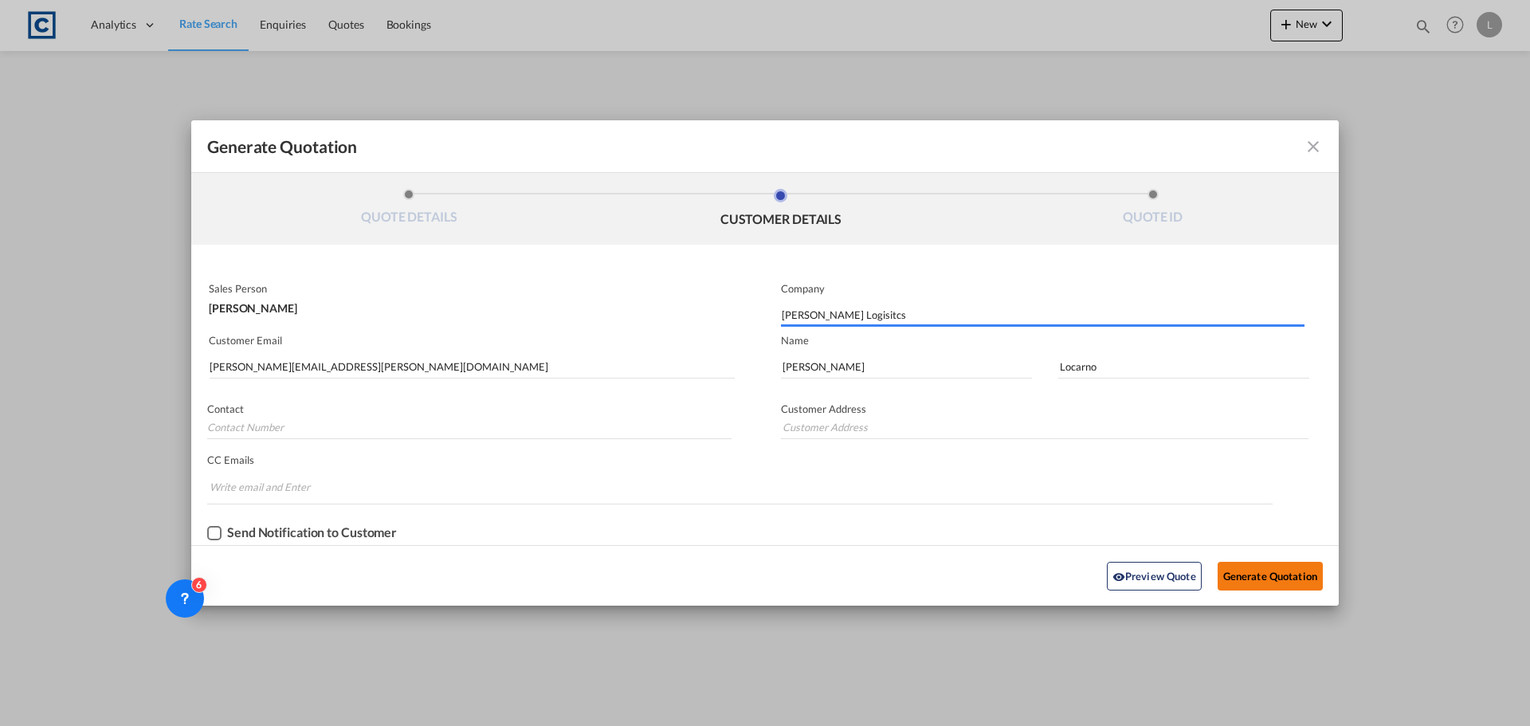
click at [1256, 574] on button "Generate Quotation" at bounding box center [1270, 576] width 105 height 29
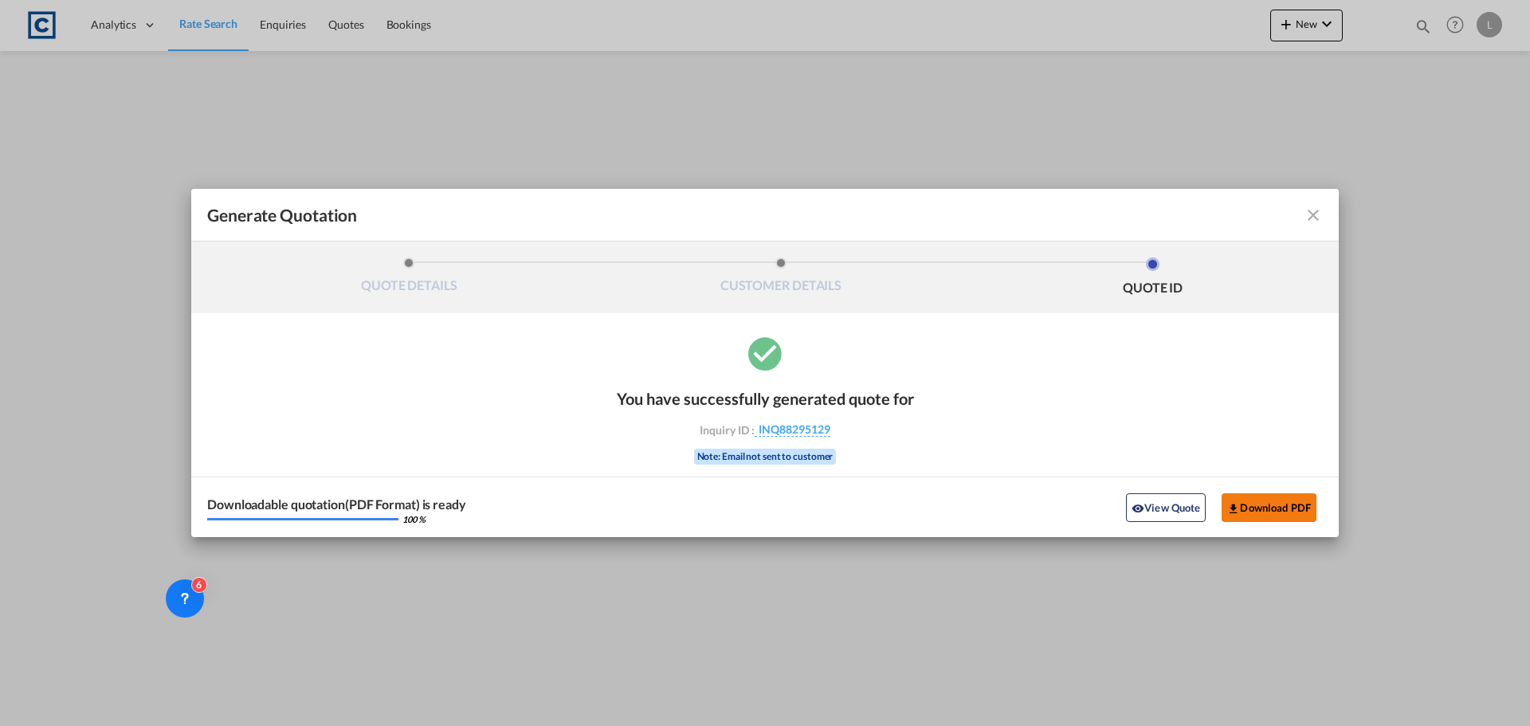
click at [1272, 505] on button "Download PDF" at bounding box center [1269, 507] width 95 height 29
click at [1313, 213] on md-icon "icon-close fg-AAA8AD cursor m-0" at bounding box center [1313, 215] width 19 height 19
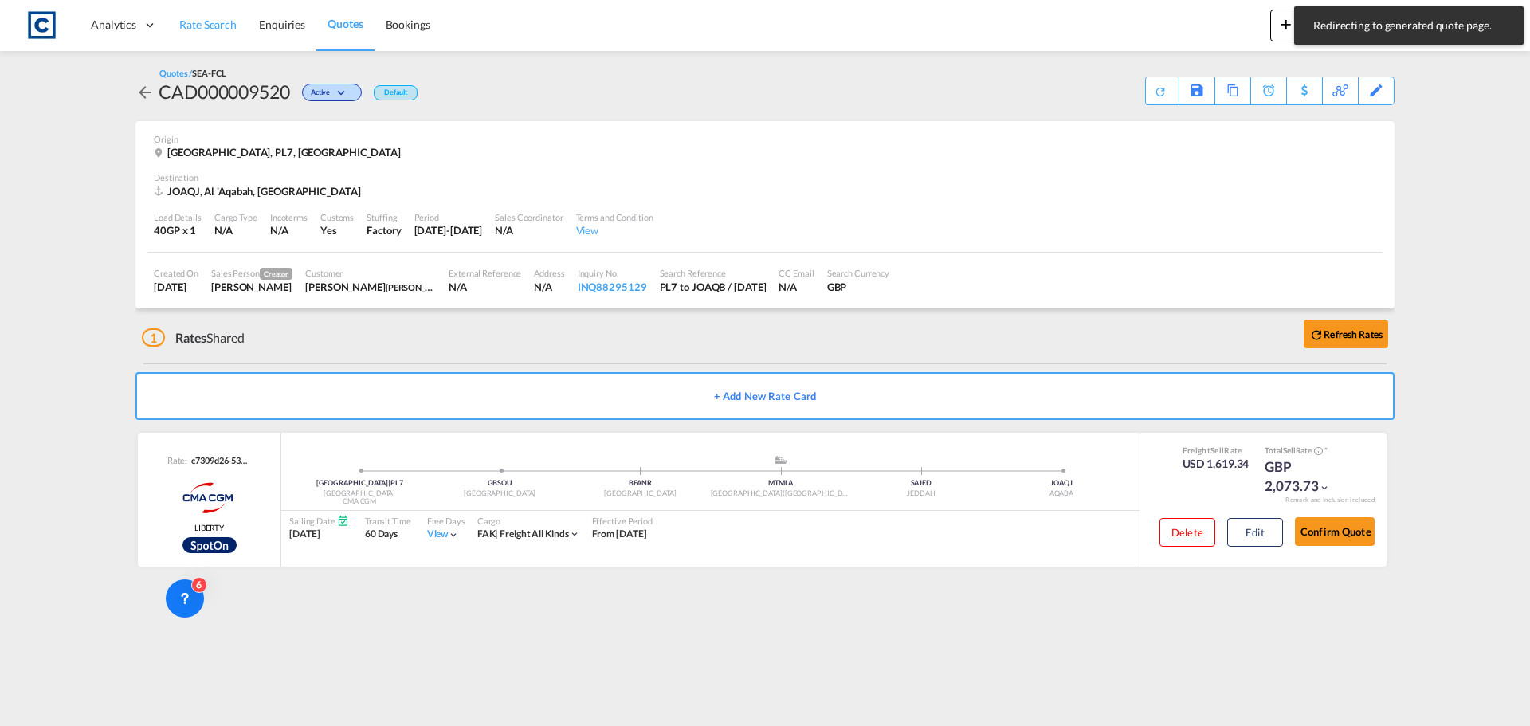
click at [210, 22] on span "Rate Search" at bounding box center [207, 25] width 57 height 14
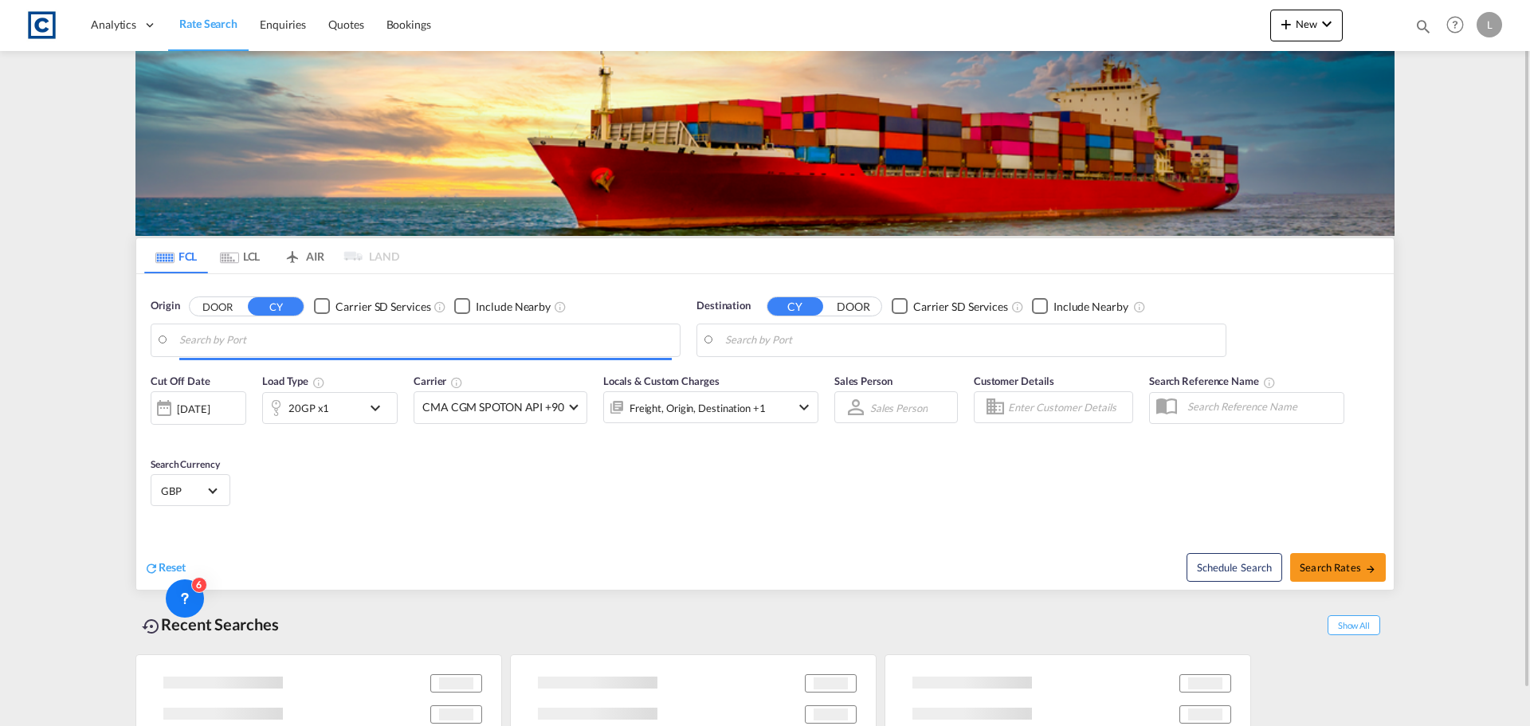
type input "GB-PL7, [GEOGRAPHIC_DATA]"
type input "Aqaba, JOAQB"
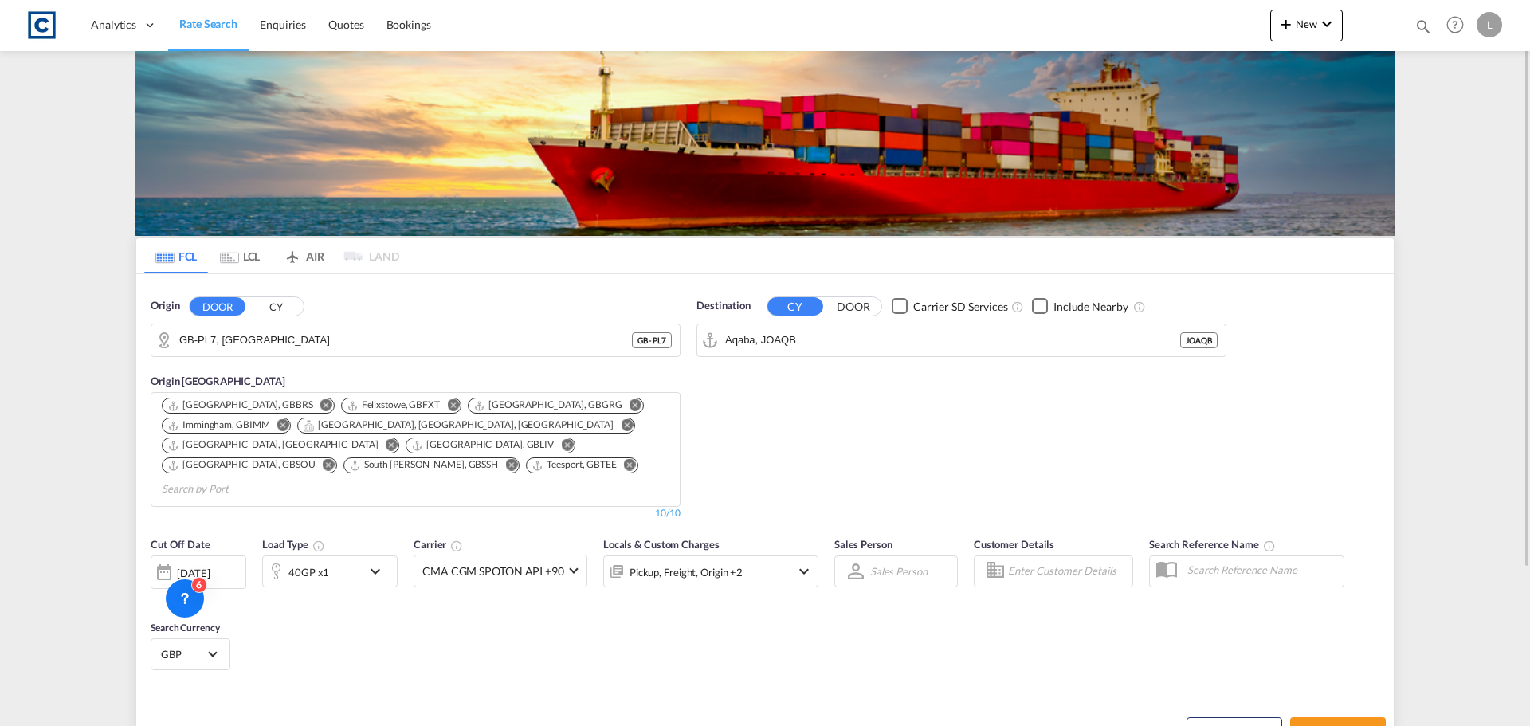
click at [206, 556] on div "[DATE]" at bounding box center [199, 572] width 96 height 33
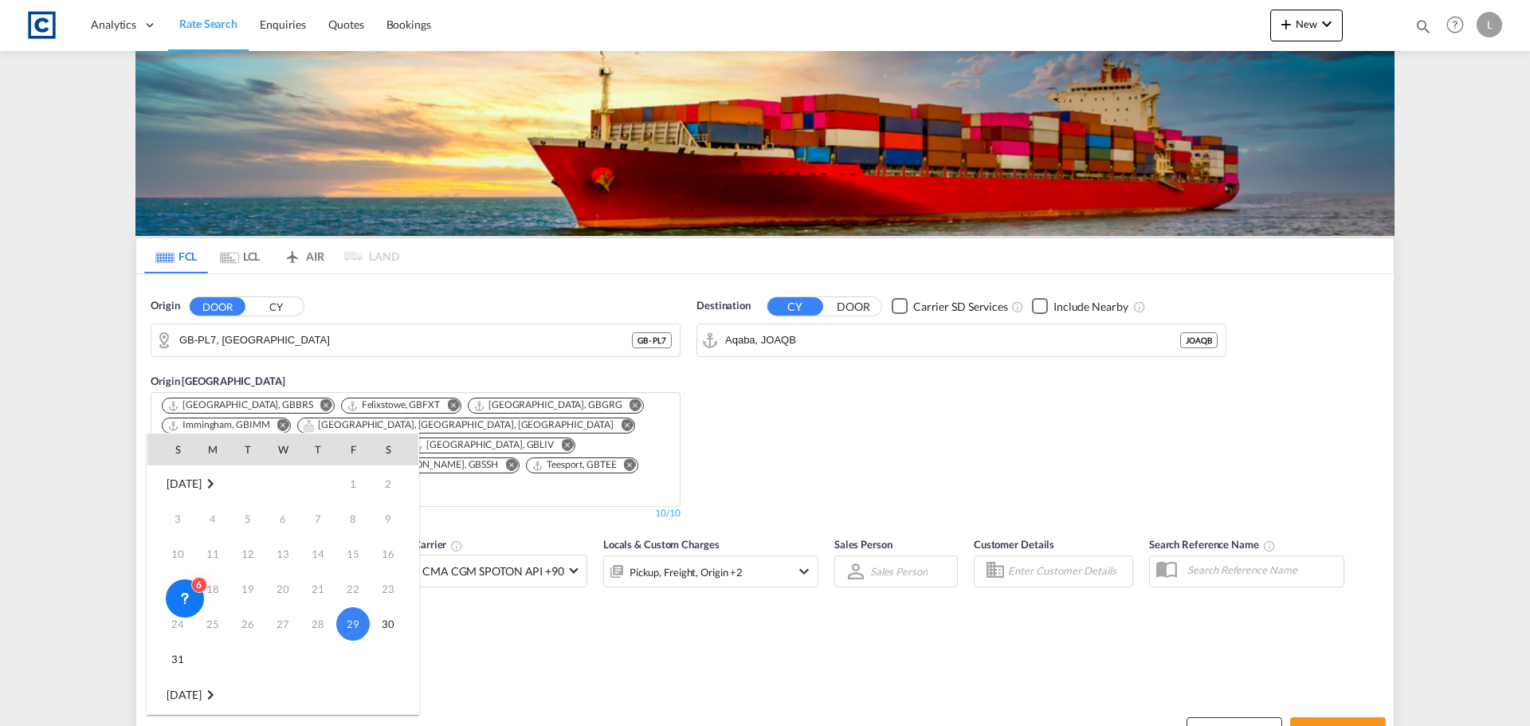
scroll to position [80, 0]
click at [213, 650] on span "1" at bounding box center [213, 651] width 32 height 32
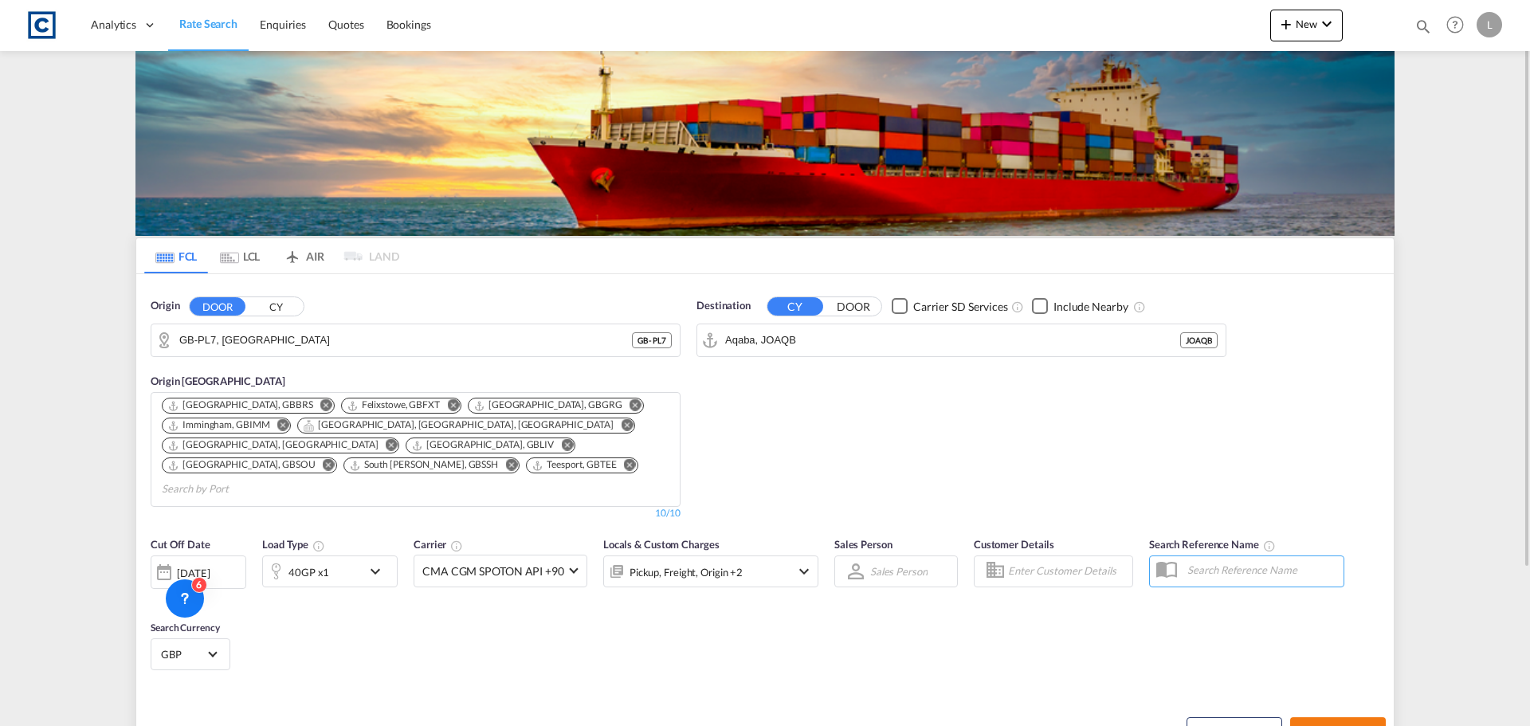
click at [1337, 725] on span "Search Rates" at bounding box center [1338, 731] width 77 height 13
type input "PL7 to JOAQB / [DATE]"
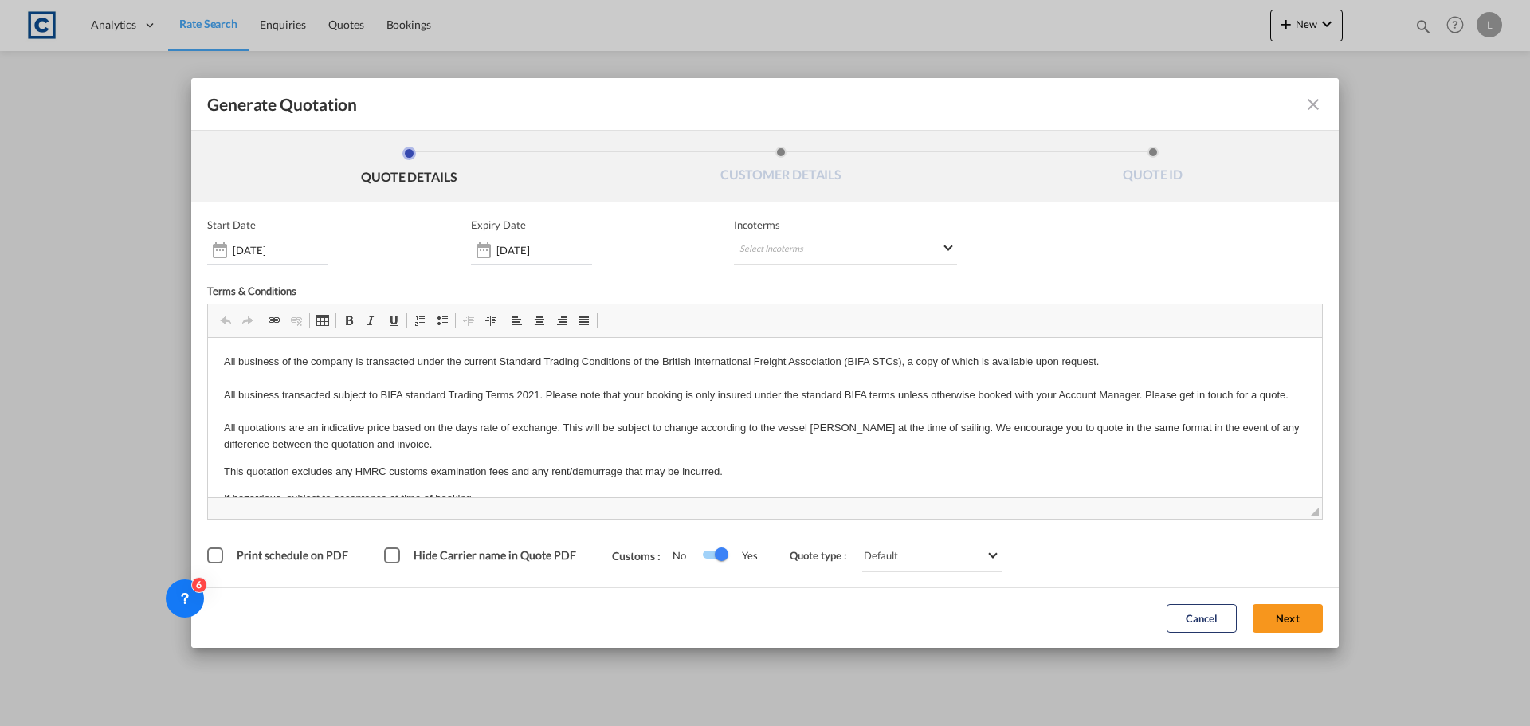
drag, startPoint x: 1297, startPoint y: 627, endPoint x: 1077, endPoint y: 576, distance: 226.0
click at [1296, 627] on button "Next" at bounding box center [1288, 618] width 70 height 29
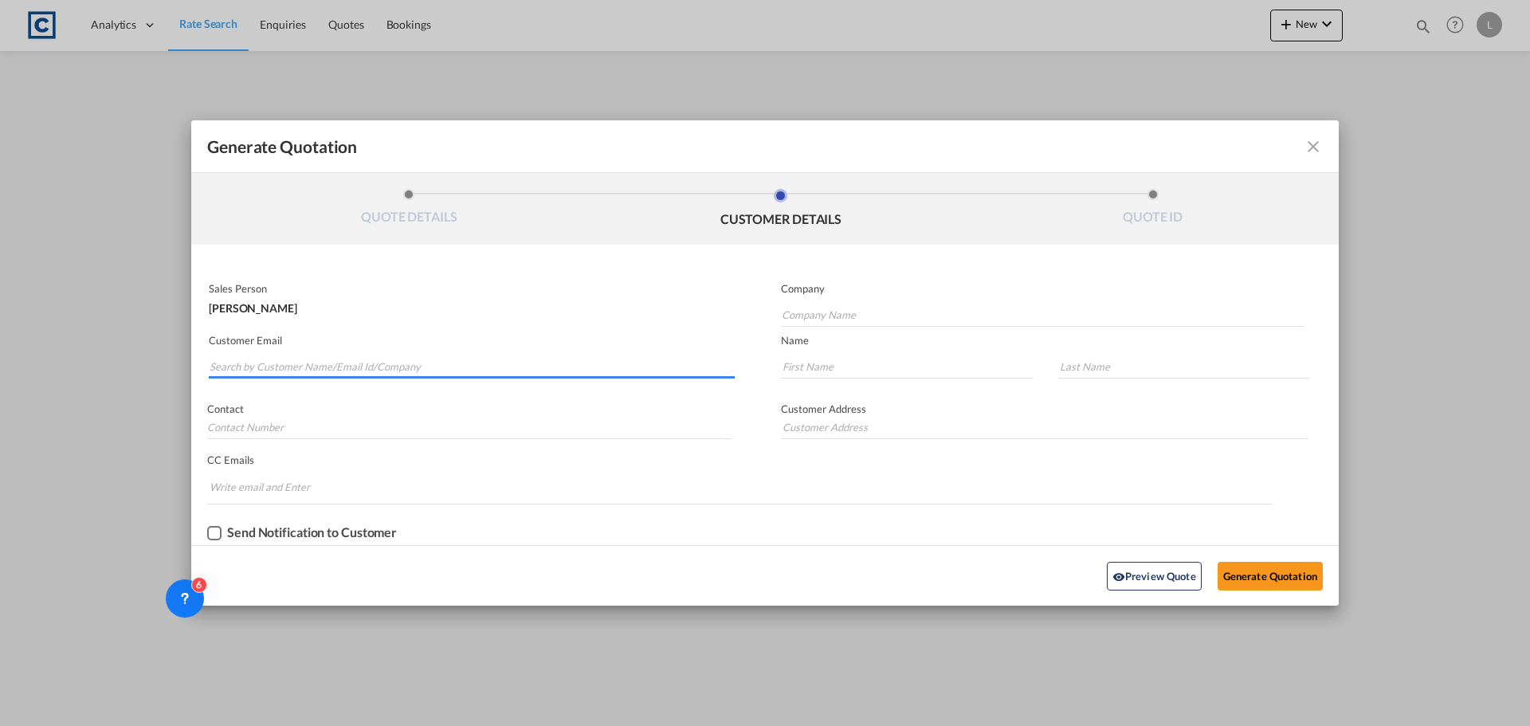
click at [426, 362] on input "Search by Customer Name/Email Id/Company" at bounding box center [472, 367] width 525 height 24
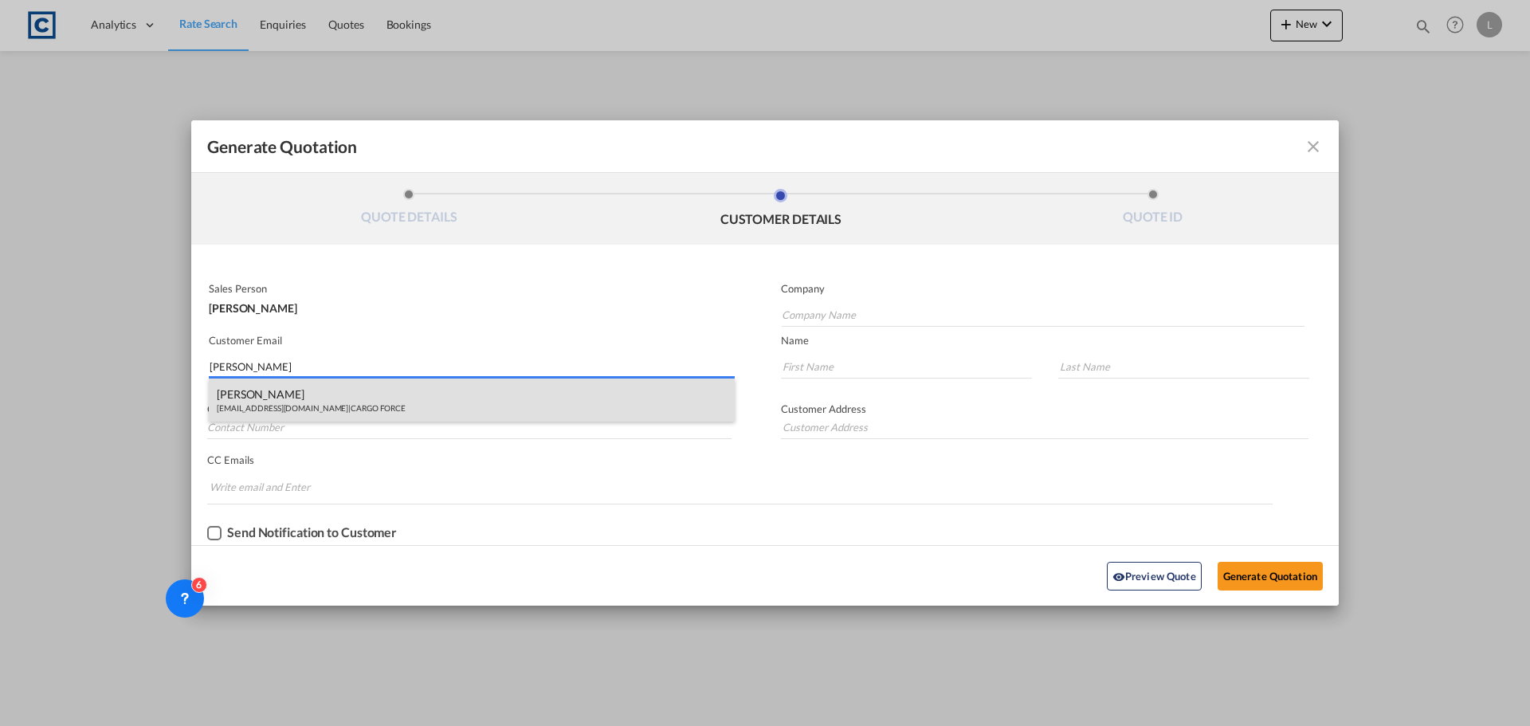
type input "[PERSON_NAME]"
click at [338, 407] on div "[PERSON_NAME] [EMAIL_ADDRESS][DOMAIN_NAME] | CARGO FORCE" at bounding box center [472, 400] width 526 height 43
type input "CARGO FORCE"
type input "[EMAIL_ADDRESS][DOMAIN_NAME]"
type input "[PERSON_NAME]"
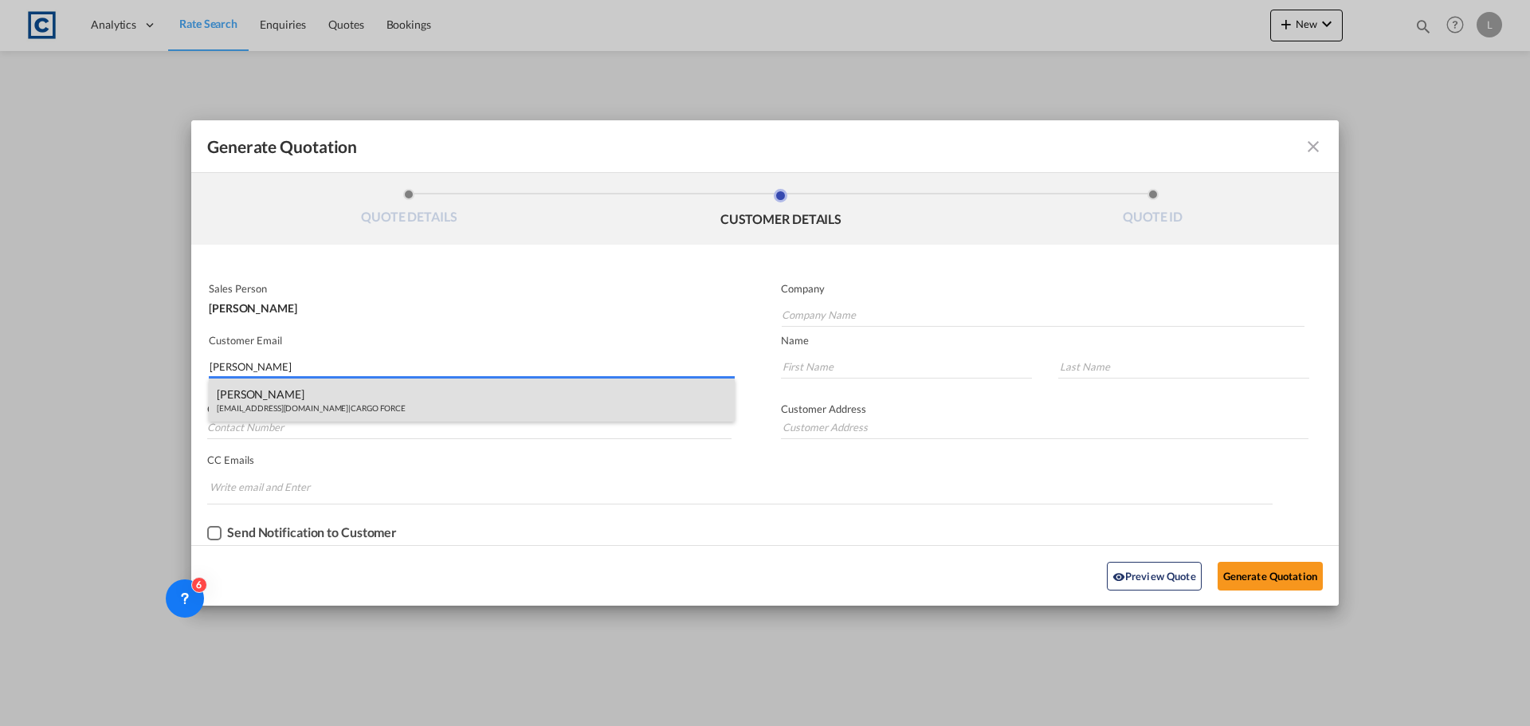
type input "[PERSON_NAME]"
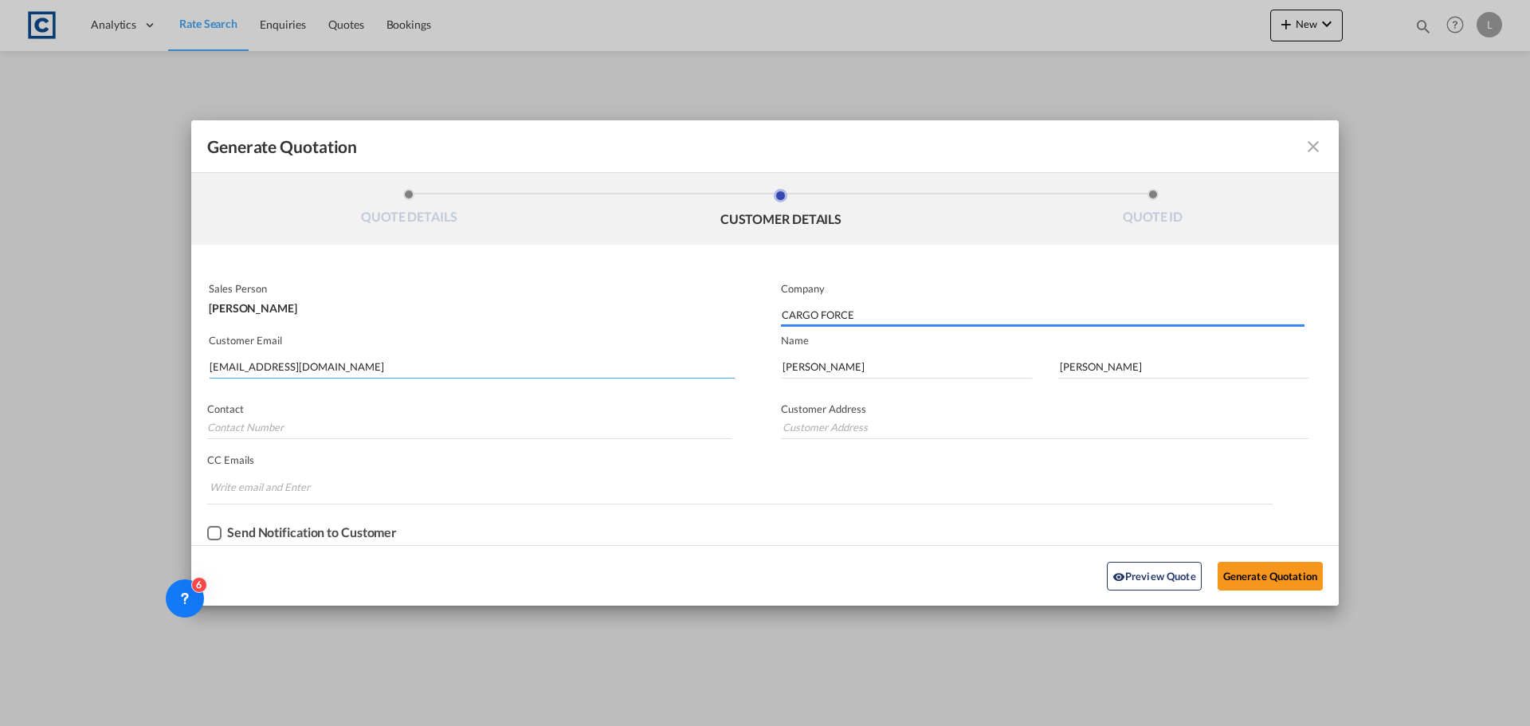
drag, startPoint x: 353, startPoint y: 363, endPoint x: 137, endPoint y: 356, distance: 216.1
click at [154, 363] on div "Generate Quotation QUOTE DETAILS CUSTOMER DETAILS QUOTE ID Start Date [DATE] Ex…" at bounding box center [765, 363] width 1530 height 726
type input "[PERSON_NAME]"
click at [308, 371] on input "[PERSON_NAME]" at bounding box center [472, 367] width 525 height 24
type input "[PERSON_NAME]"
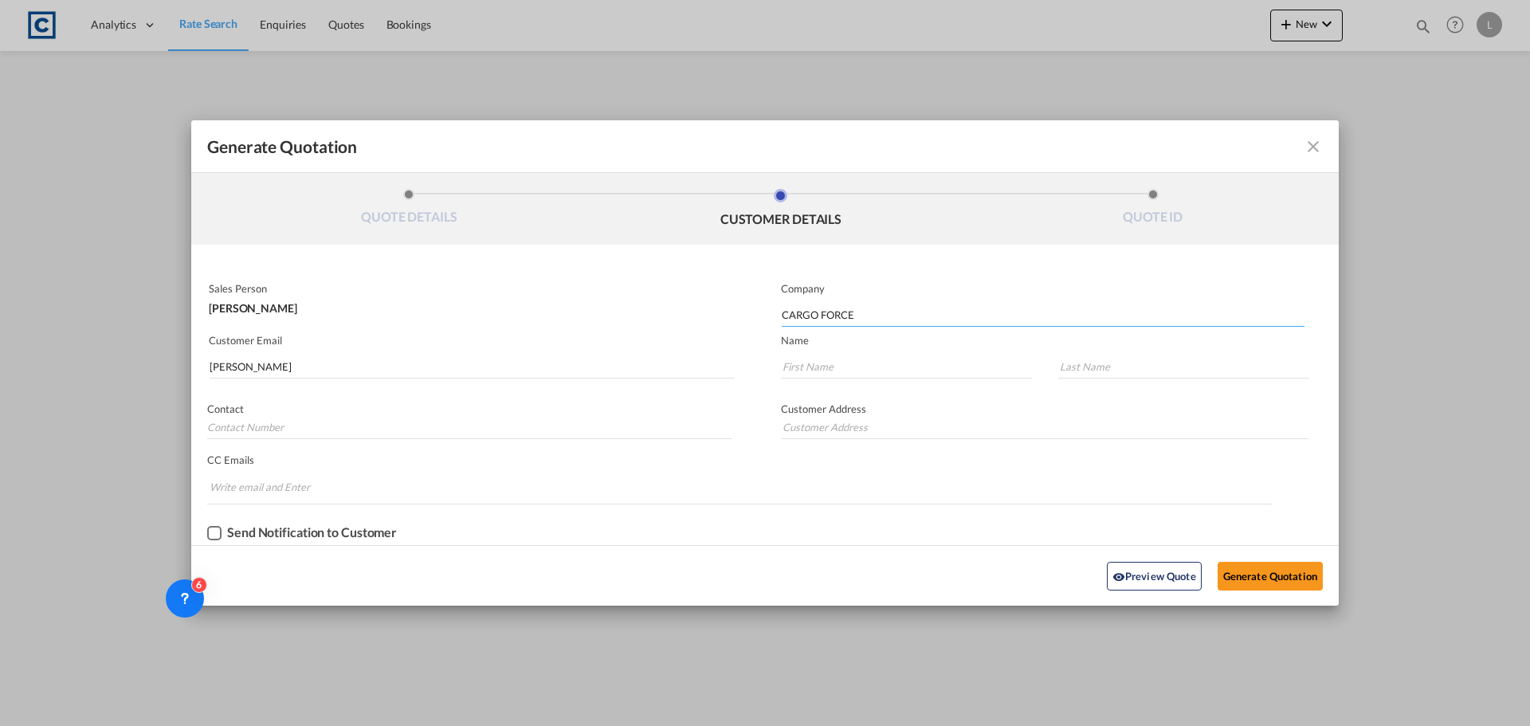
click at [877, 318] on input "CARGO FORCE" at bounding box center [1043, 315] width 523 height 24
drag, startPoint x: 790, startPoint y: 316, endPoint x: 667, endPoint y: 308, distance: 123.0
click at [667, 308] on div "Sales Person [PERSON_NAME] Company CARGO FORCE Customer Email [PERSON_NAME] Nam…" at bounding box center [765, 411] width 1148 height 269
click at [307, 355] on input "[PERSON_NAME]" at bounding box center [472, 367] width 525 height 24
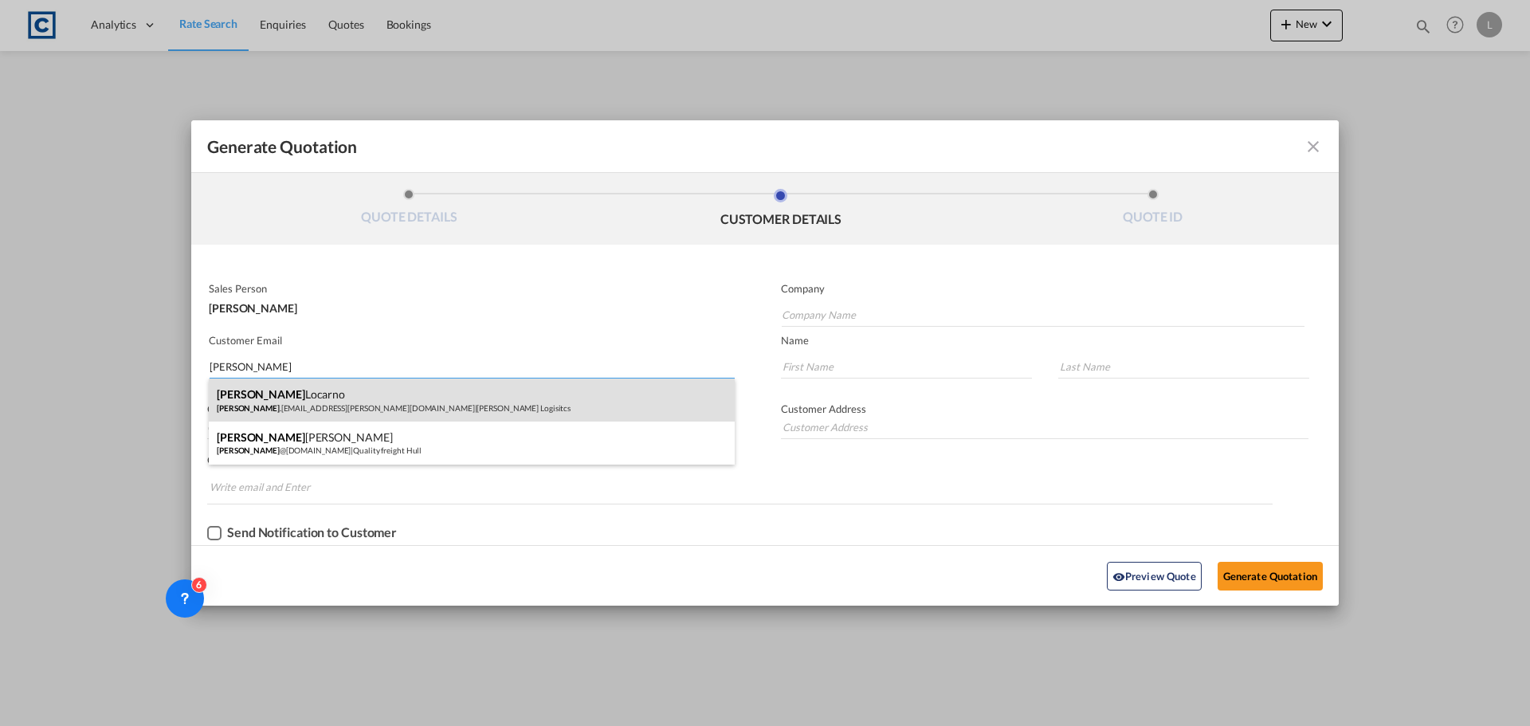
click at [295, 402] on div "[PERSON_NAME] [PERSON_NAME] .[EMAIL_ADDRESS][PERSON_NAME][DOMAIN_NAME] | [PERSO…" at bounding box center [472, 400] width 526 height 43
type input "[PERSON_NAME] Logisitcs"
type input "[PERSON_NAME][EMAIL_ADDRESS][PERSON_NAME][DOMAIN_NAME]"
type input "[PERSON_NAME]"
type input "Locarno"
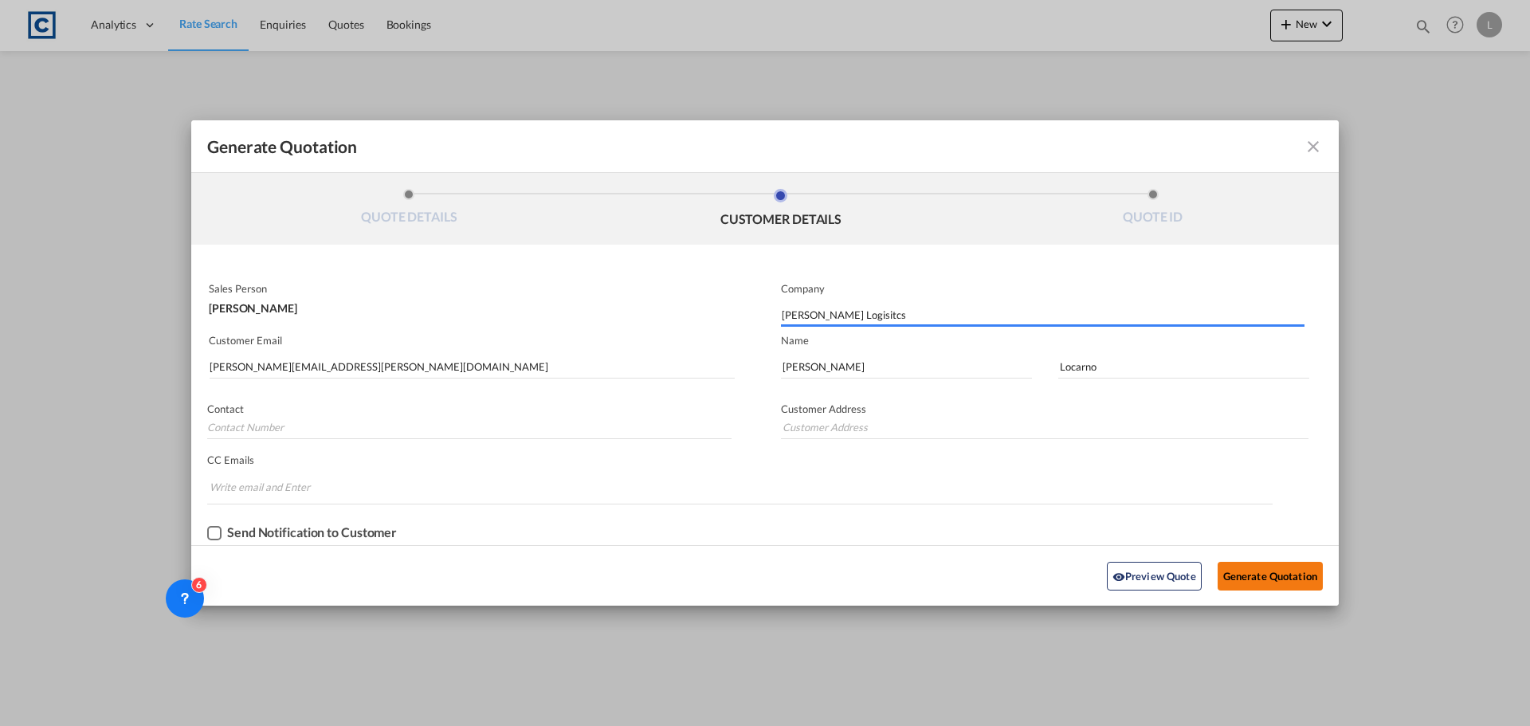
click at [1291, 578] on button "Generate Quotation" at bounding box center [1270, 576] width 105 height 29
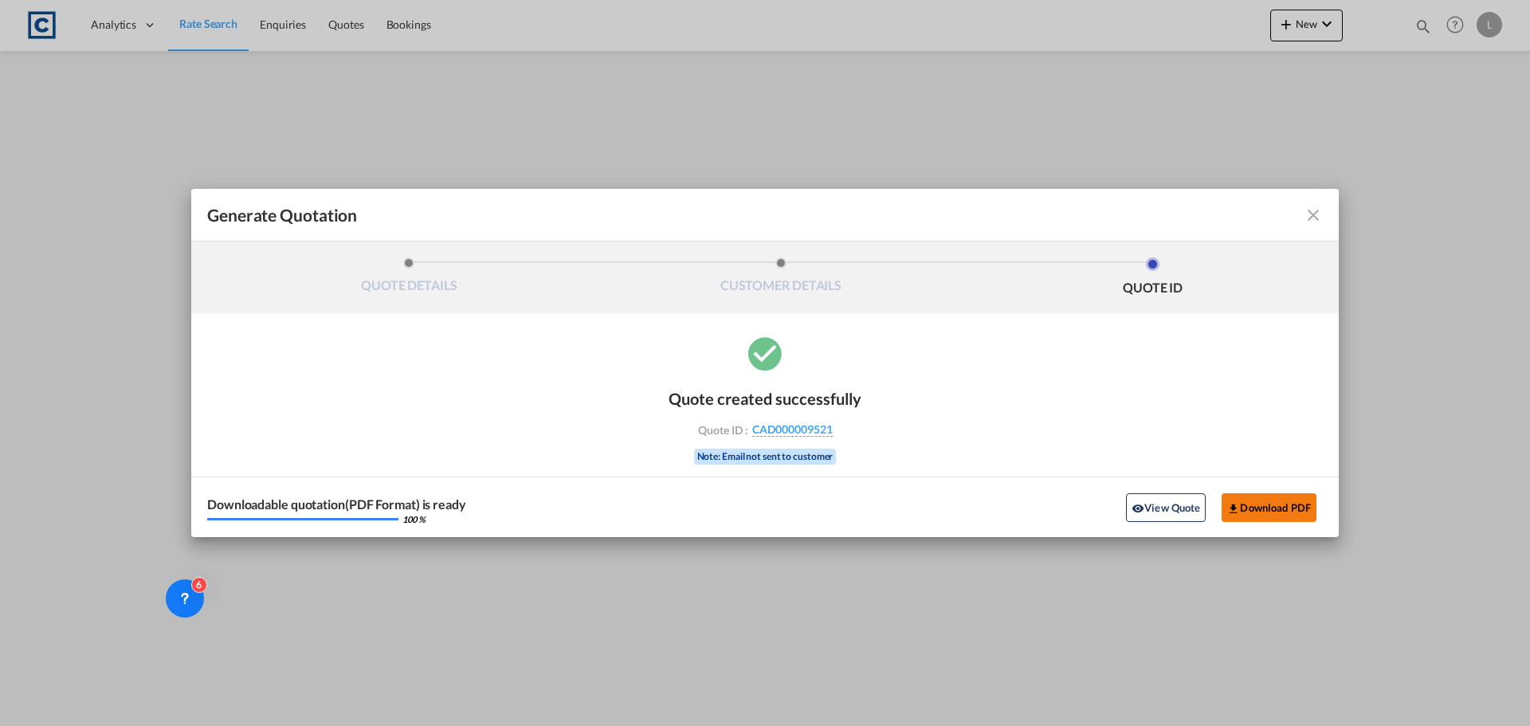
click at [1264, 506] on button "Download PDF" at bounding box center [1269, 507] width 95 height 29
click at [1313, 217] on md-icon "icon-close fg-AAA8AD cursor m-0" at bounding box center [1313, 215] width 19 height 19
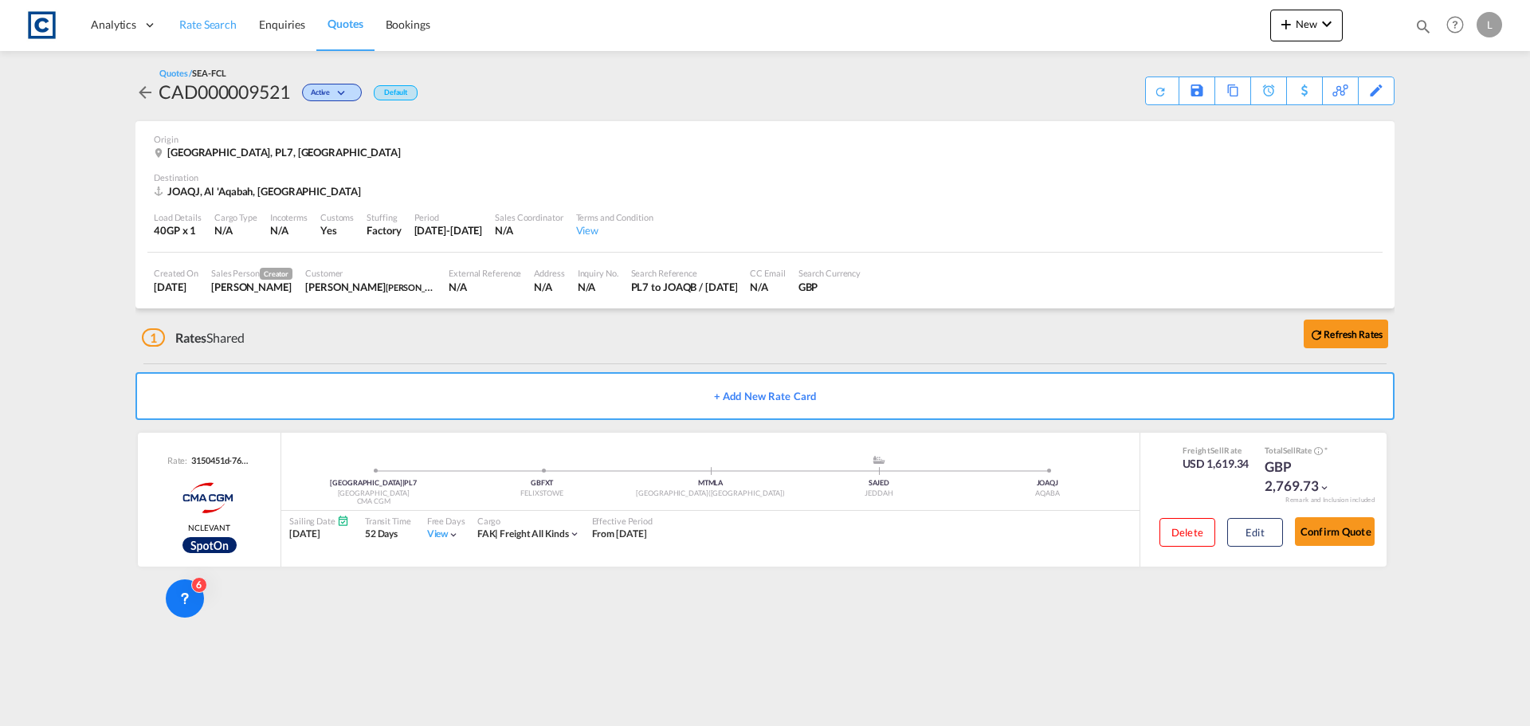
drag, startPoint x: 198, startPoint y: 16, endPoint x: 227, endPoint y: 2, distance: 32.1
click at [198, 16] on link "Rate Search" at bounding box center [208, 25] width 80 height 52
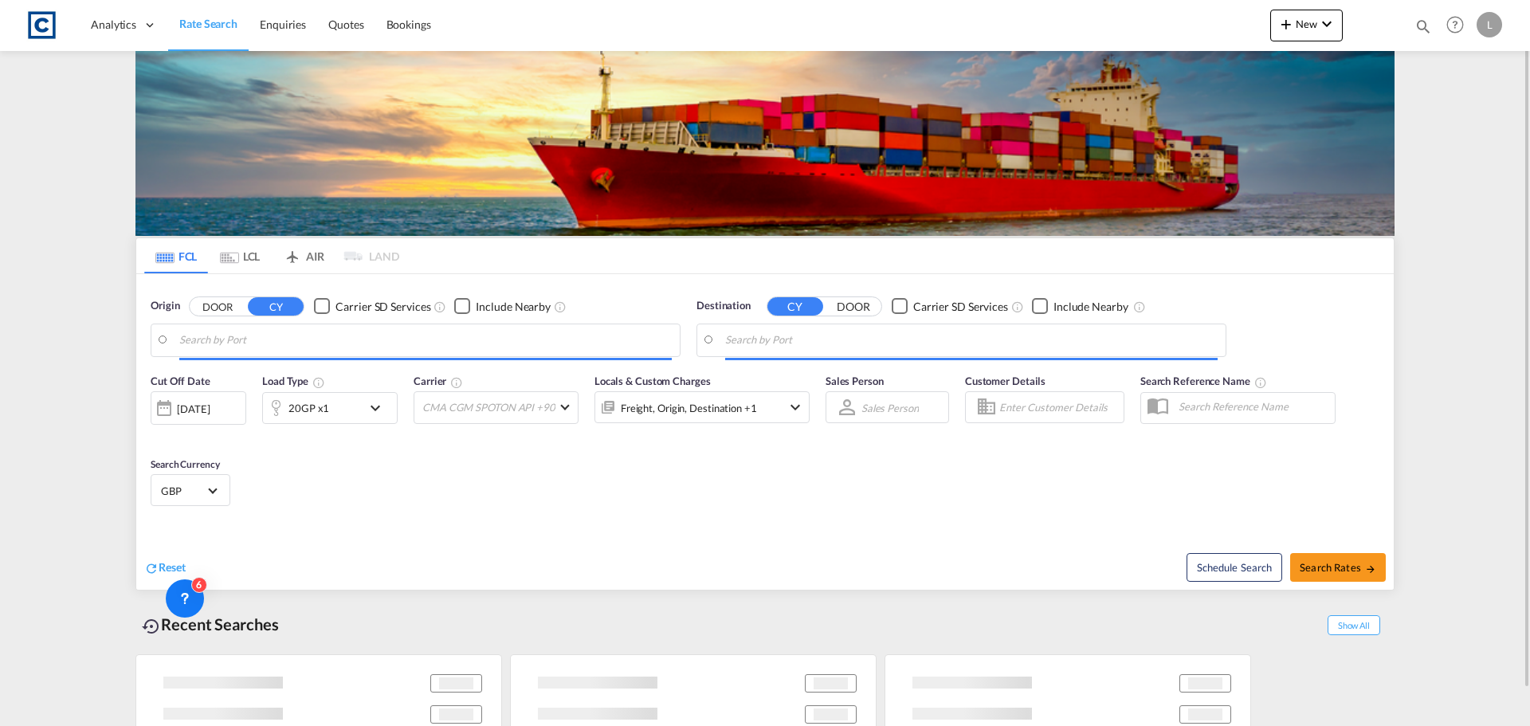
type input "GB-PL7, [GEOGRAPHIC_DATA]"
type input "Aqaba, JOAQB"
